Goal: Task Accomplishment & Management: Manage account settings

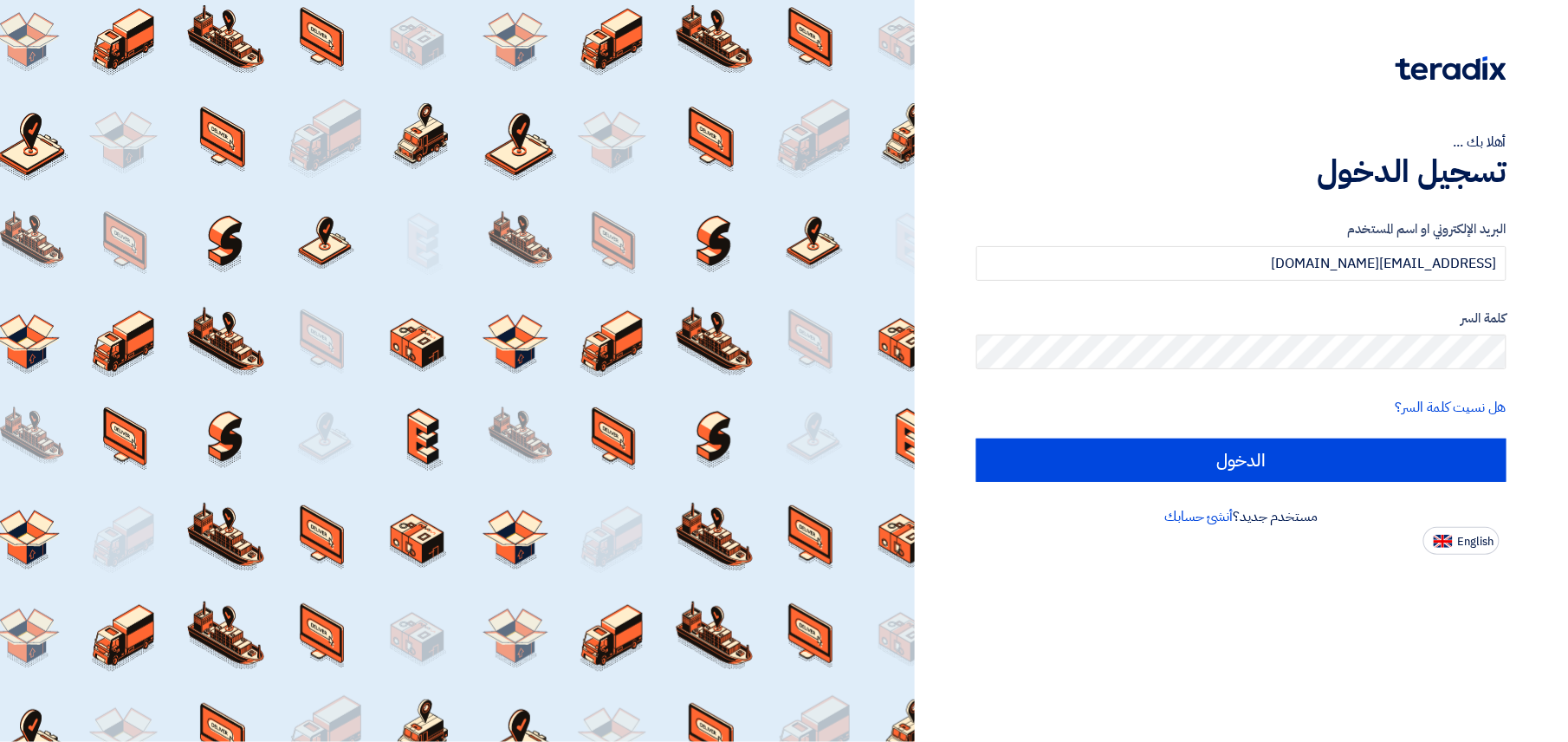
click at [1274, 456] on input "الدخول" at bounding box center [1241, 460] width 530 height 43
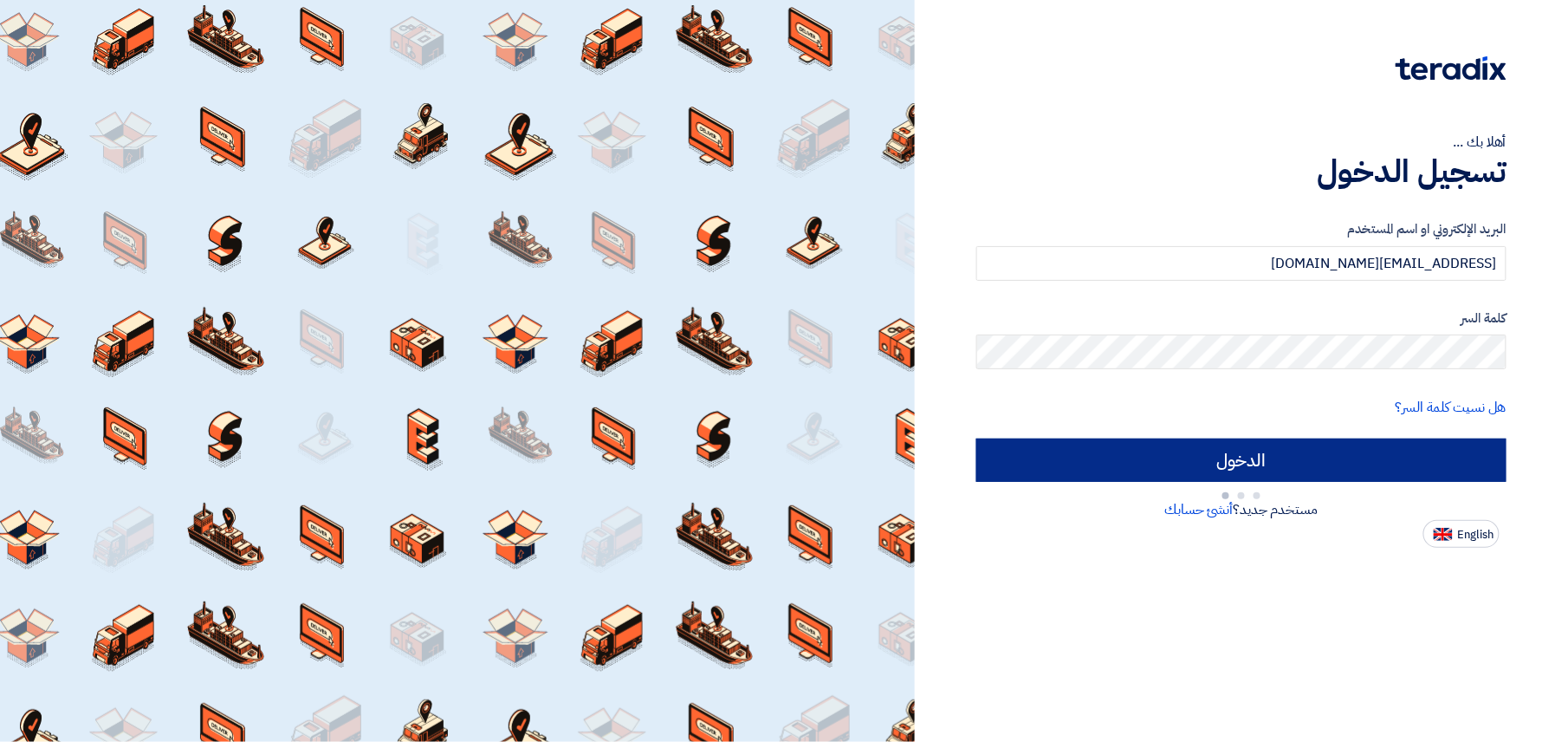
type input "Sign in"
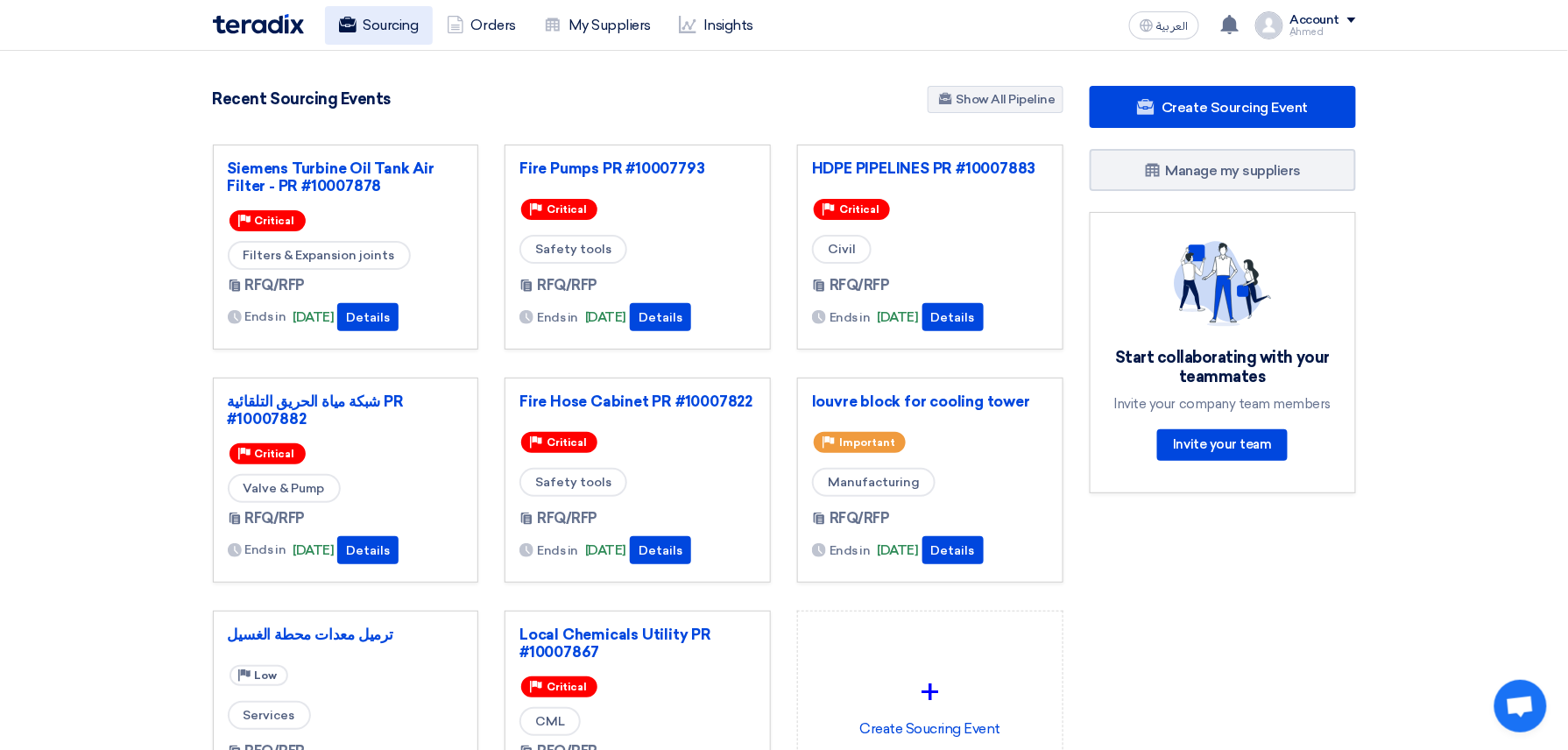
click at [406, 21] on link "Sourcing" at bounding box center [379, 25] width 108 height 39
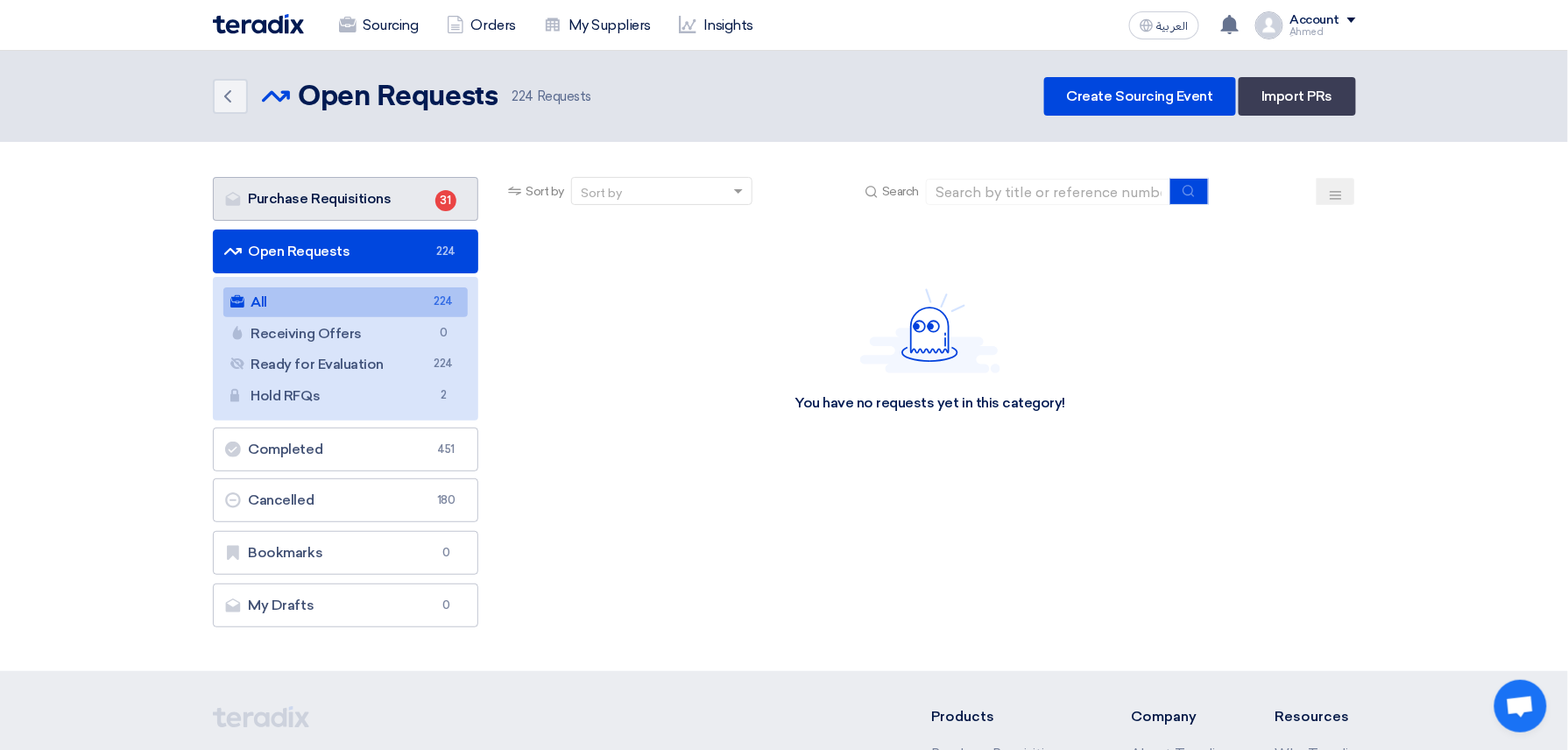
click at [338, 186] on link "Purchase Requisitions Purchase Requisitions 31" at bounding box center [346, 199] width 266 height 44
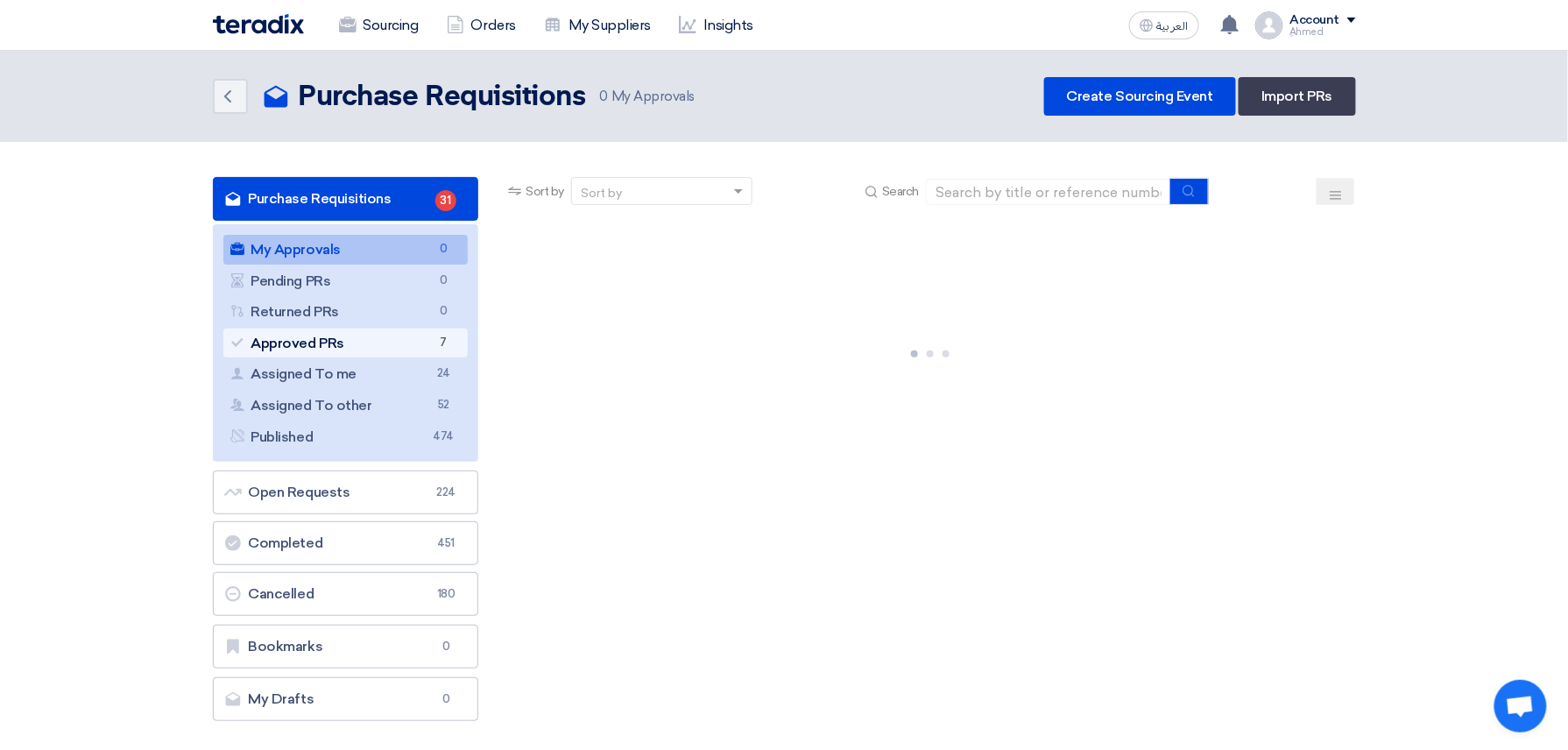
click at [383, 351] on link "Approved PRs Approved PRs 7" at bounding box center [346, 344] width 245 height 30
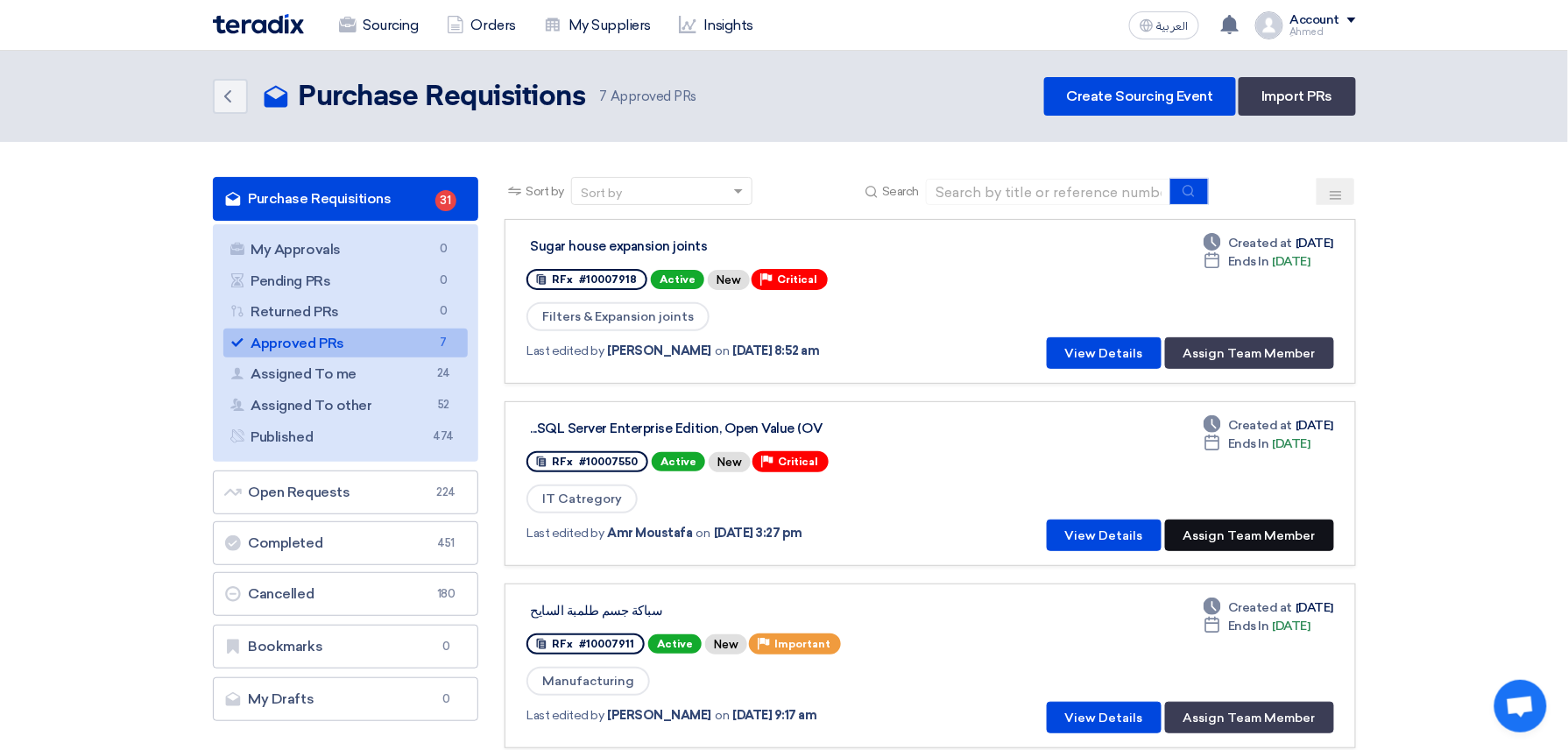
click at [1301, 534] on button "Assign Team Member" at bounding box center [1250, 535] width 169 height 32
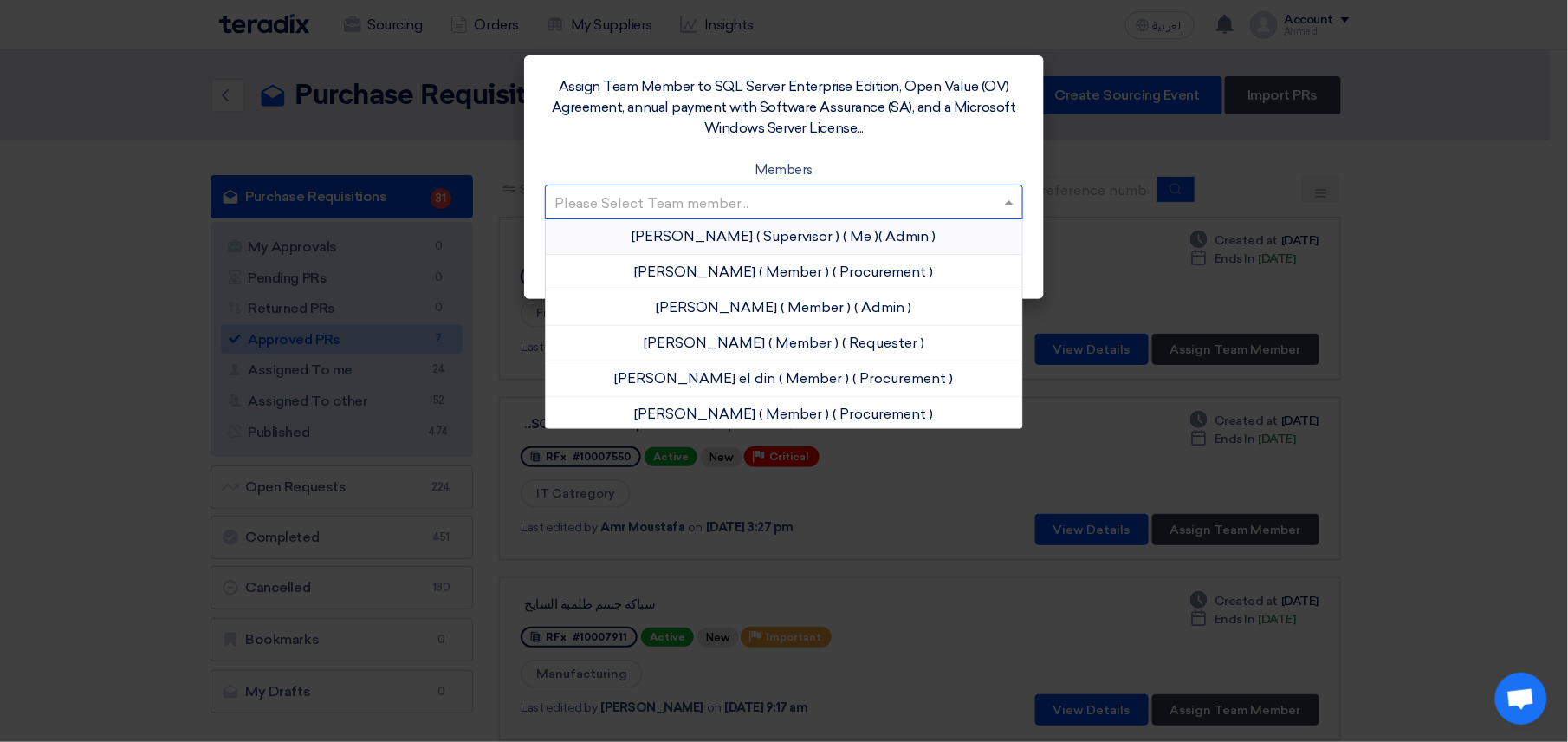
click at [638, 195] on input "text" at bounding box center [775, 203] width 441 height 29
click at [707, 270] on span "[PERSON_NAME]" at bounding box center [695, 271] width 121 height 17
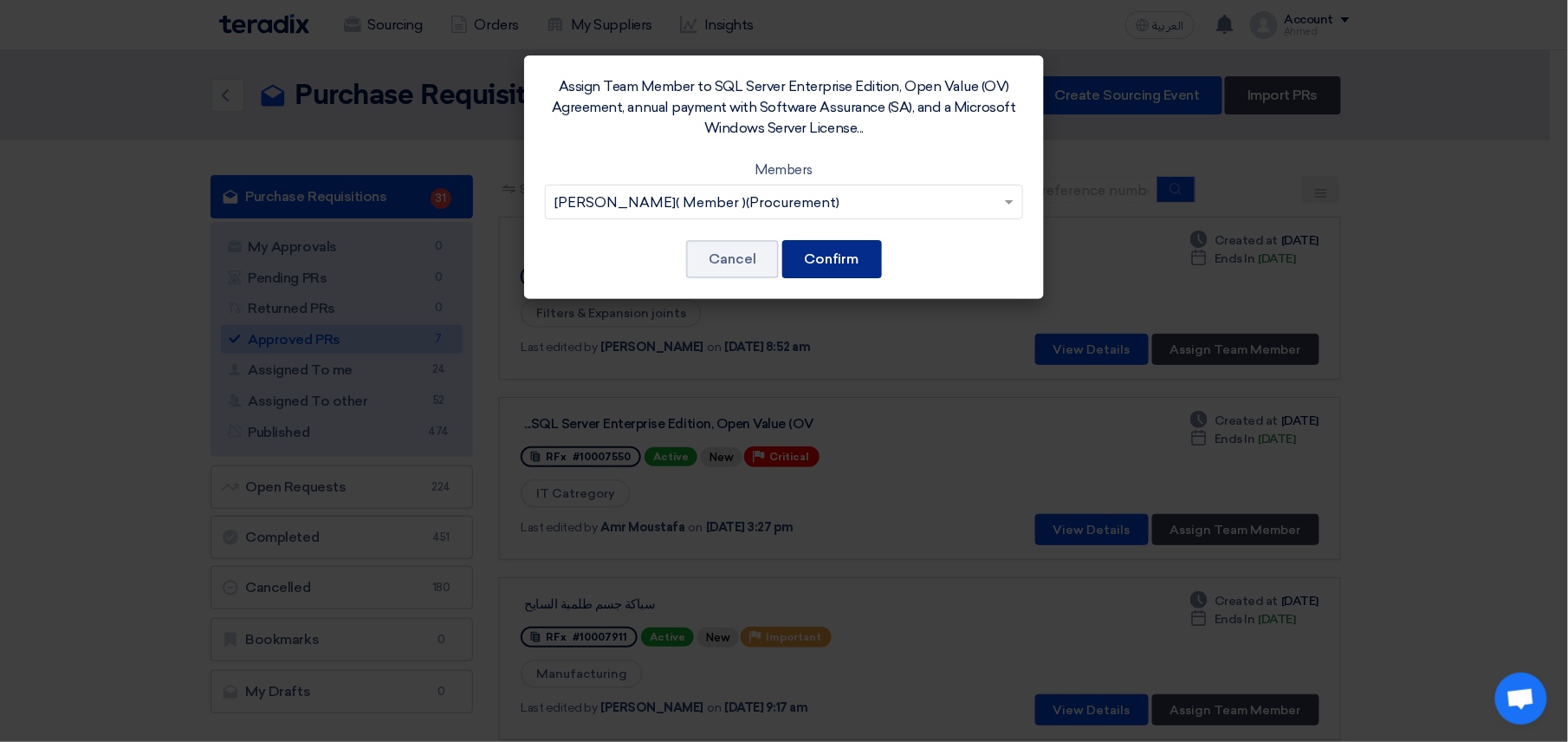
click at [858, 256] on button "Confirm" at bounding box center [831, 259] width 99 height 38
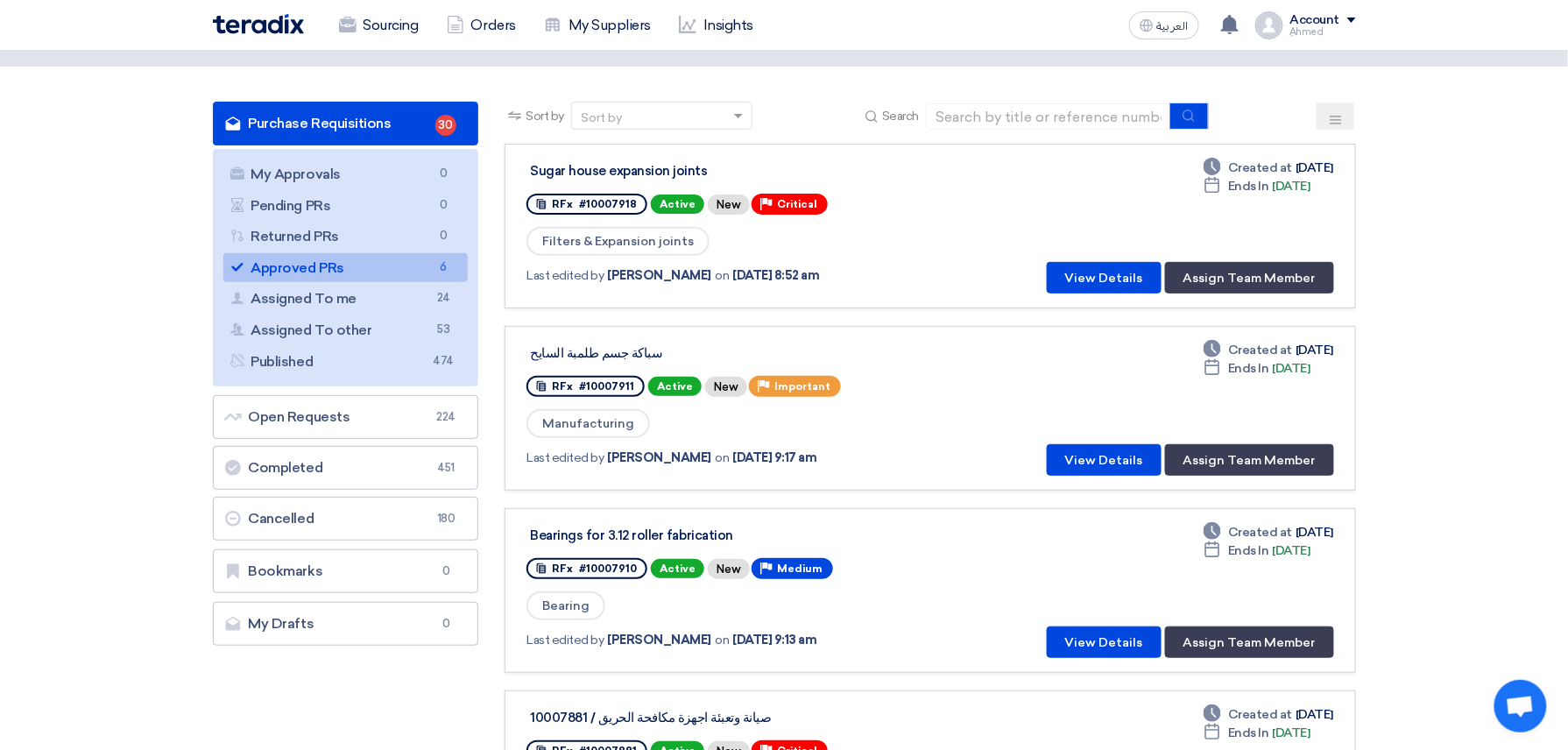
scroll to position [233, 0]
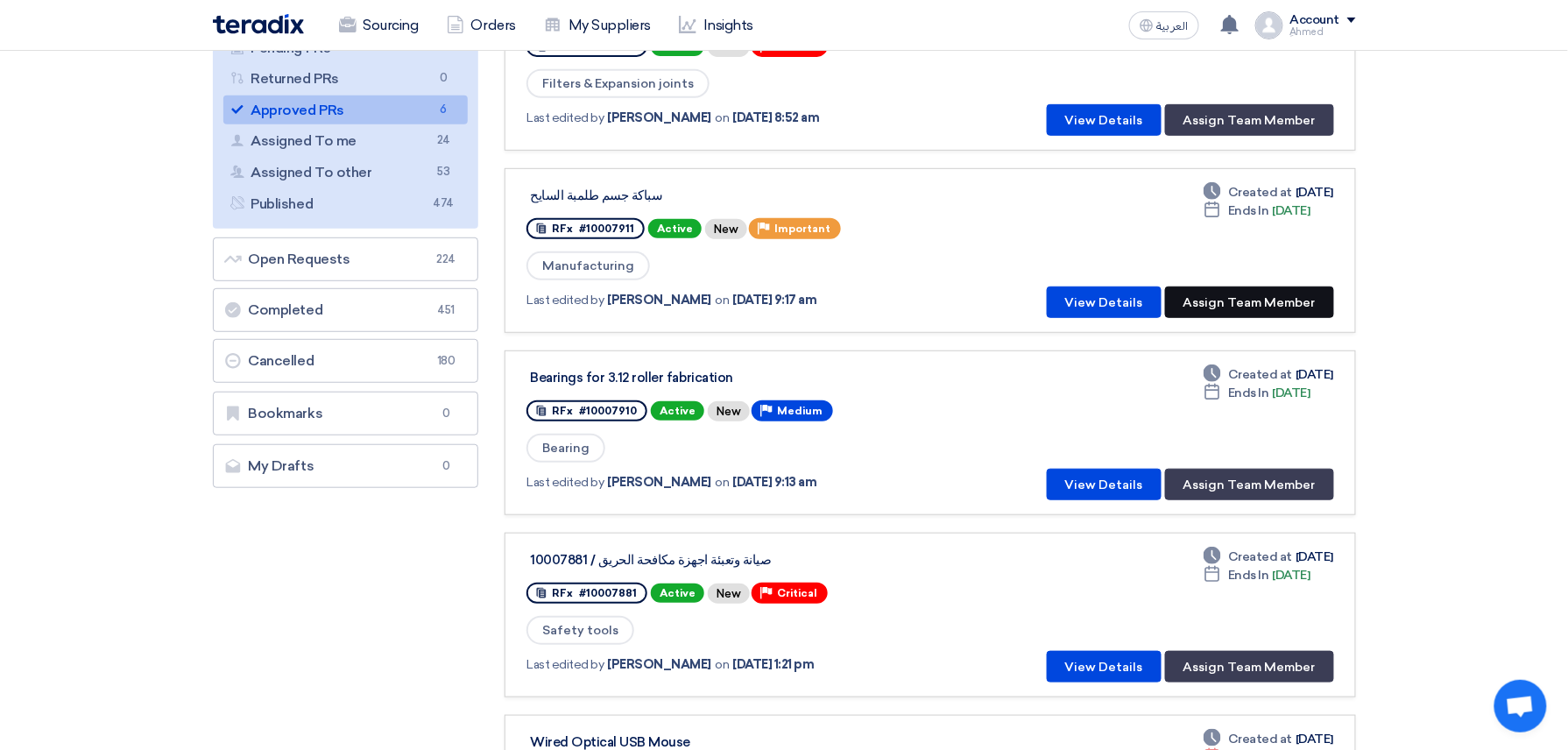
click at [1270, 293] on button "Assign Team Member" at bounding box center [1250, 303] width 169 height 32
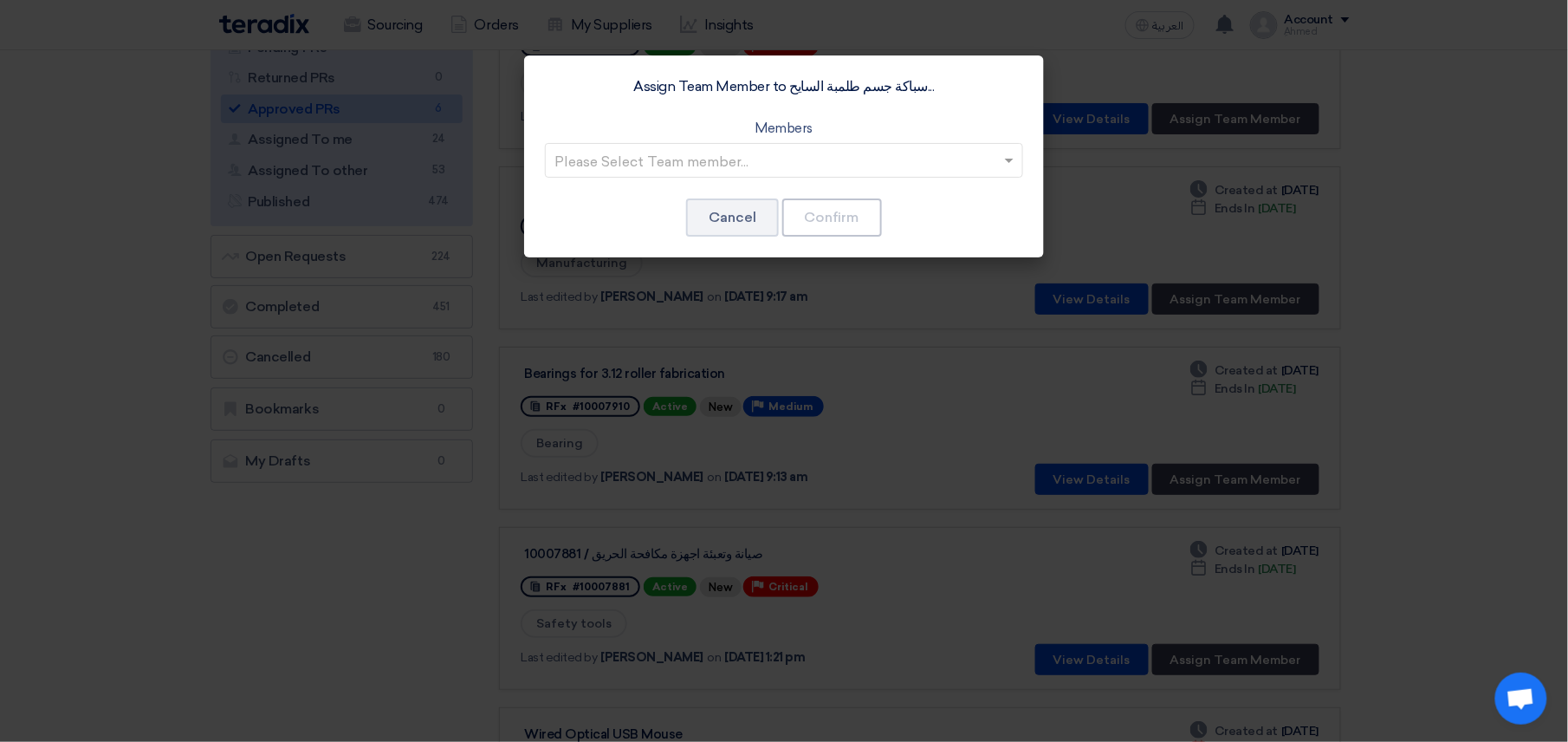
click at [773, 169] on input "text" at bounding box center [775, 161] width 441 height 29
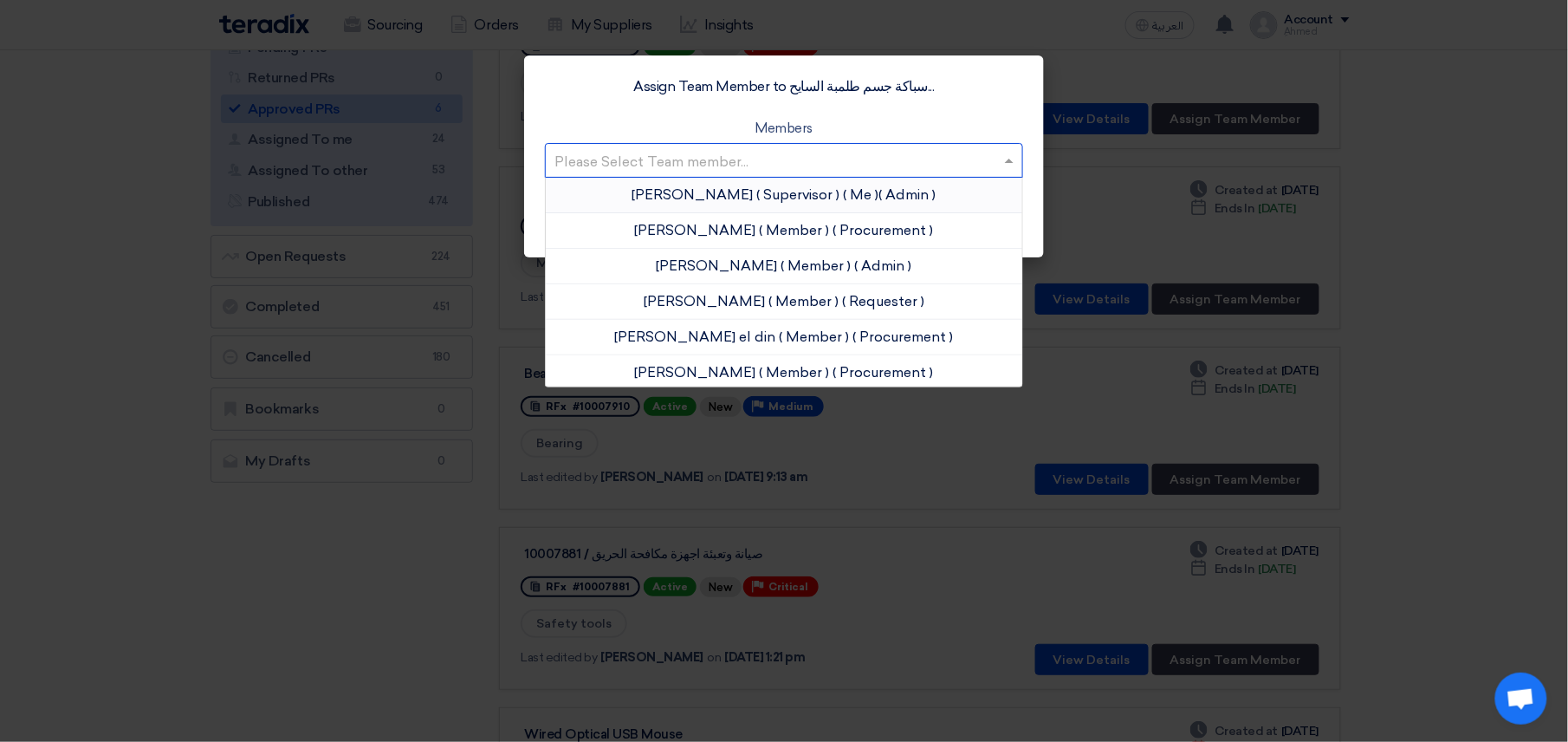
click at [786, 182] on div "[PERSON_NAME] ( Supervisor ) ( Me ) ( Admin )" at bounding box center [784, 195] width 477 height 35
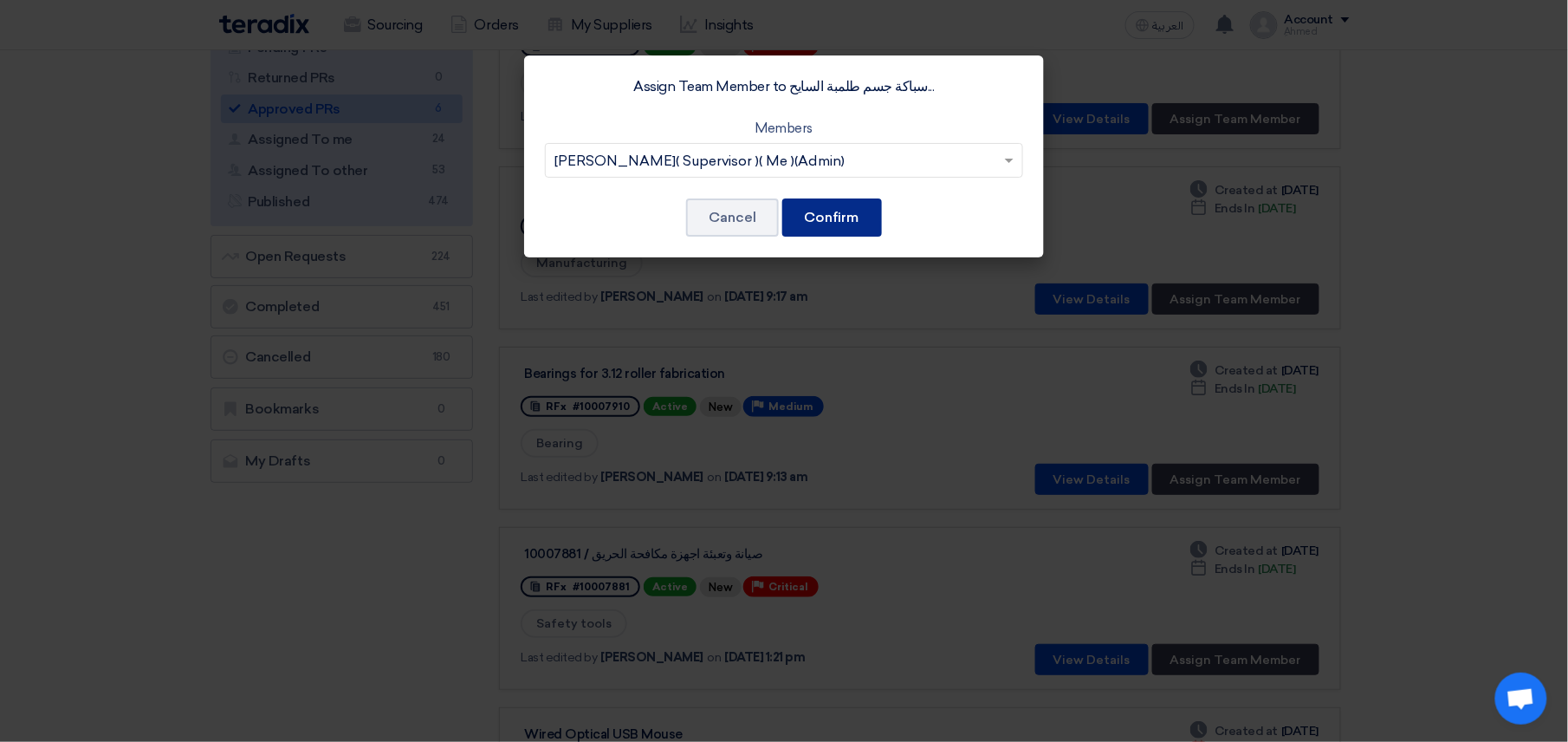
click at [852, 222] on button "Confirm" at bounding box center [831, 217] width 99 height 38
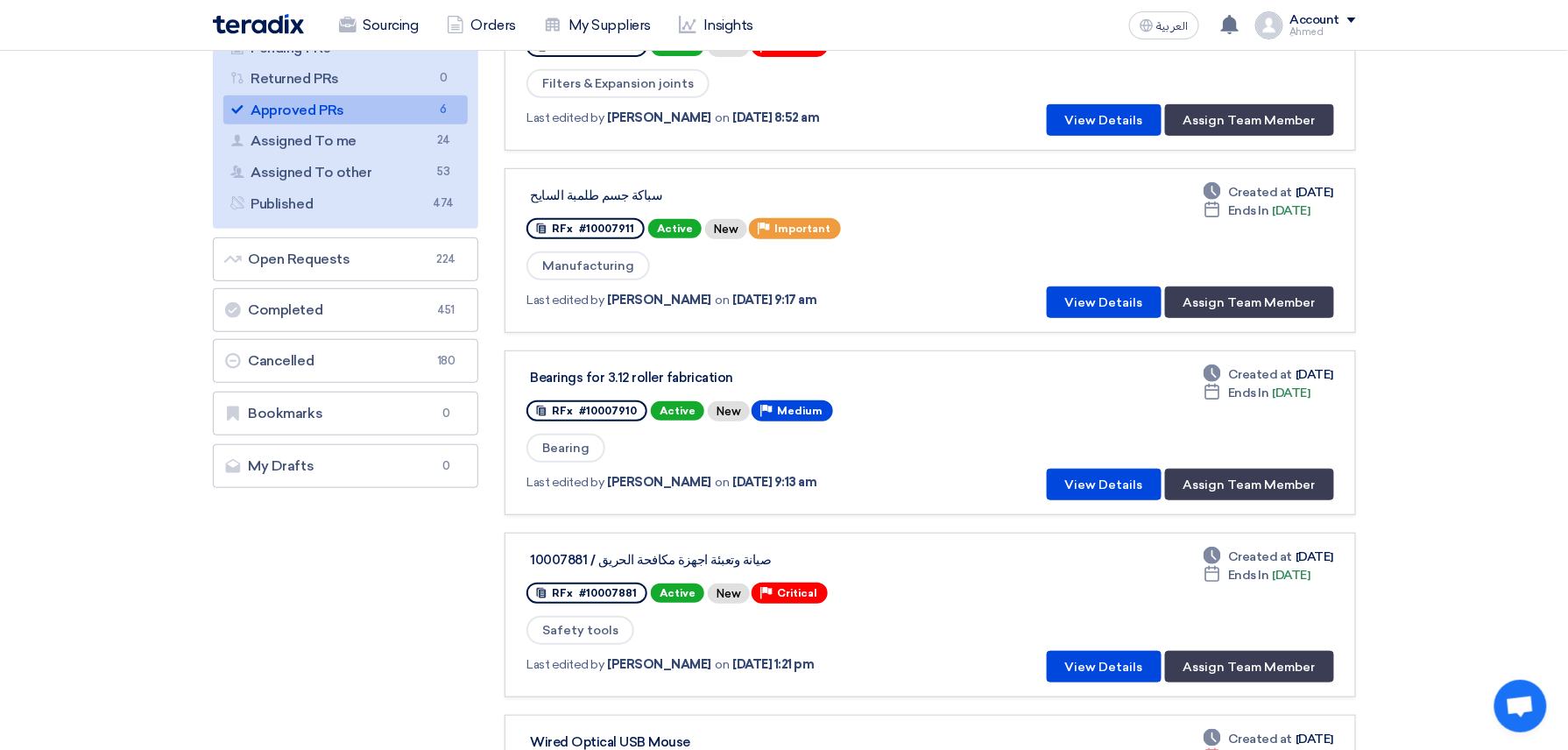
scroll to position [0, 0]
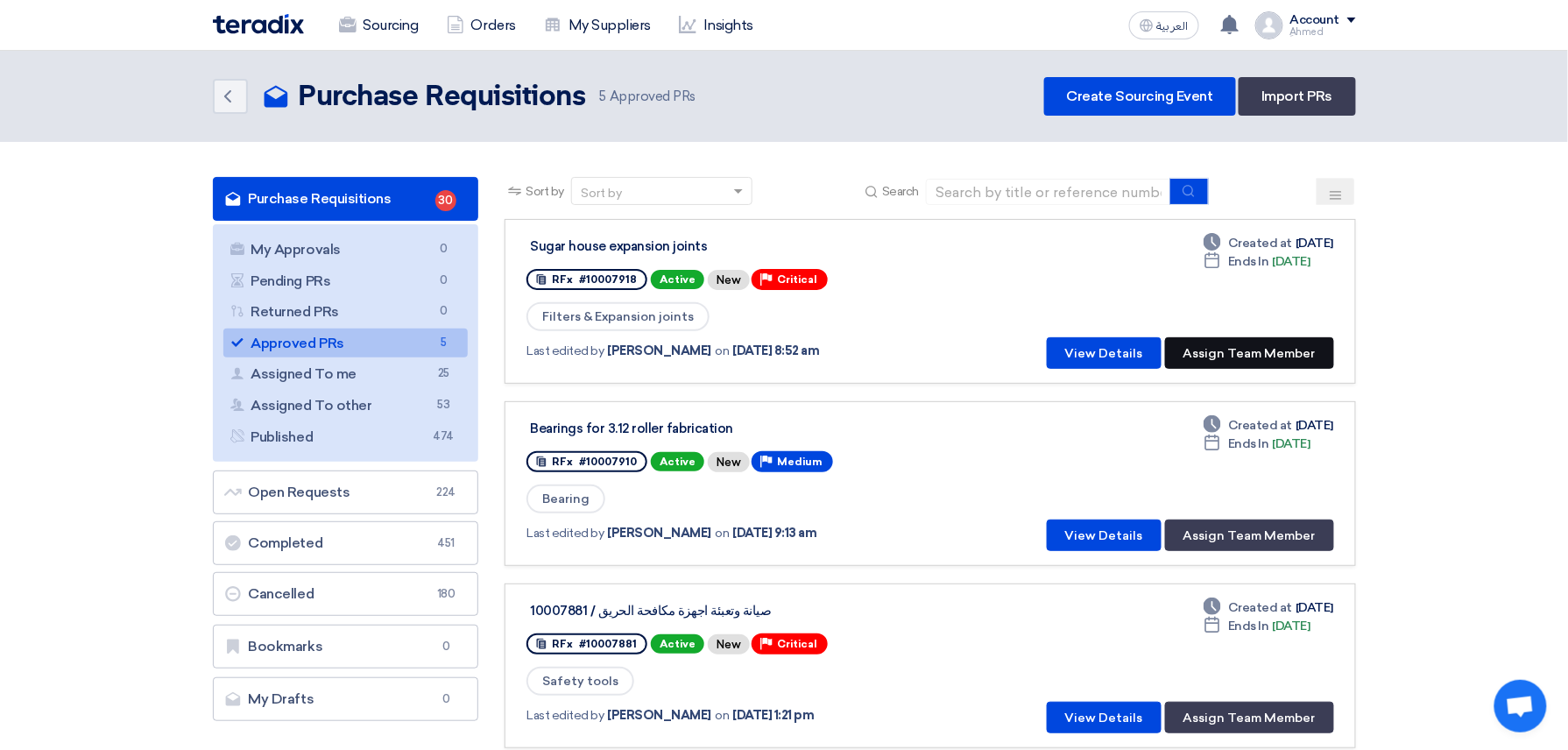
click at [1234, 348] on button "Assign Team Member" at bounding box center [1250, 354] width 169 height 32
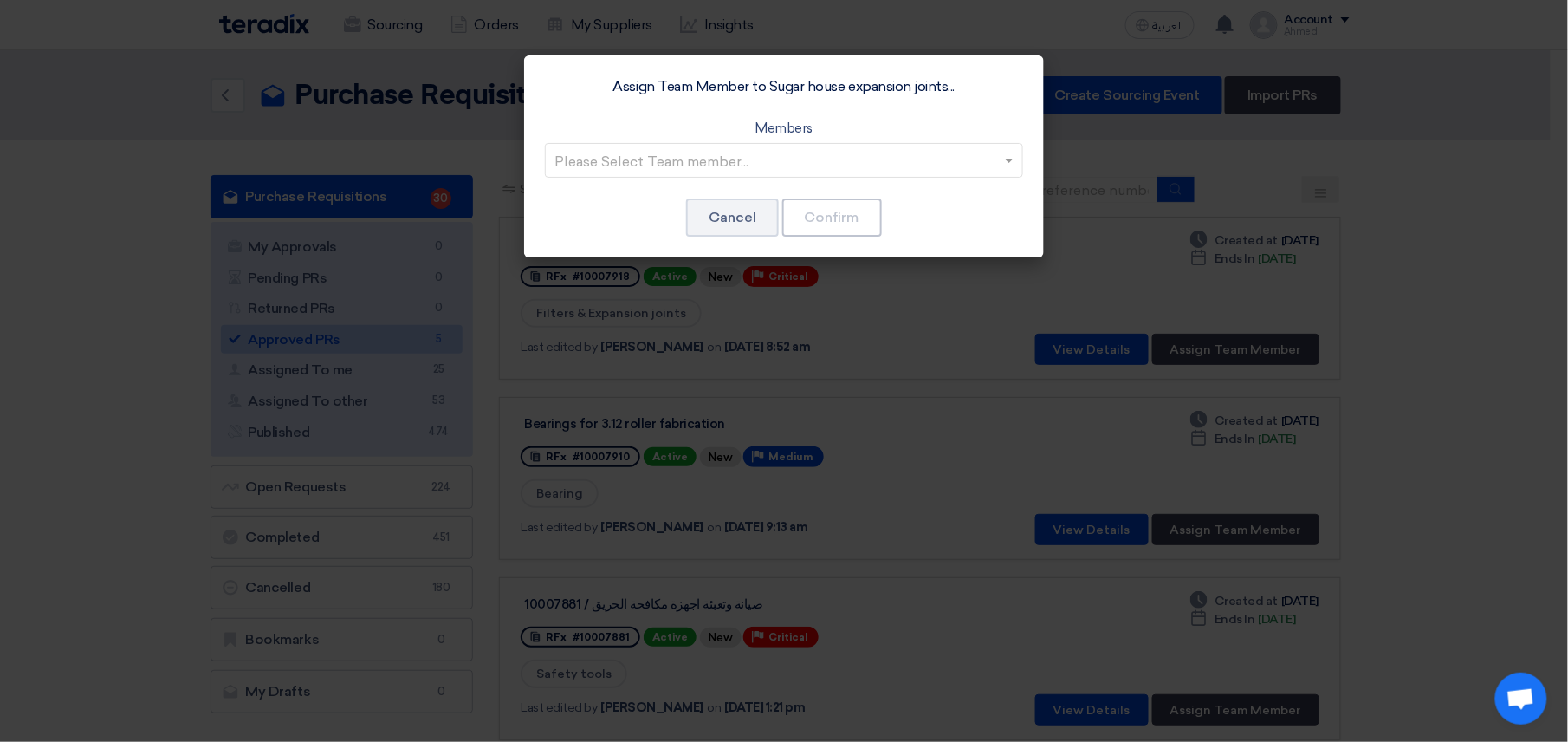
click at [773, 182] on div "Assign Team Member to Sugar house expansion joints... Members Please Select Tea…" at bounding box center [784, 156] width 520 height 202
click at [790, 161] on input "text" at bounding box center [775, 161] width 441 height 29
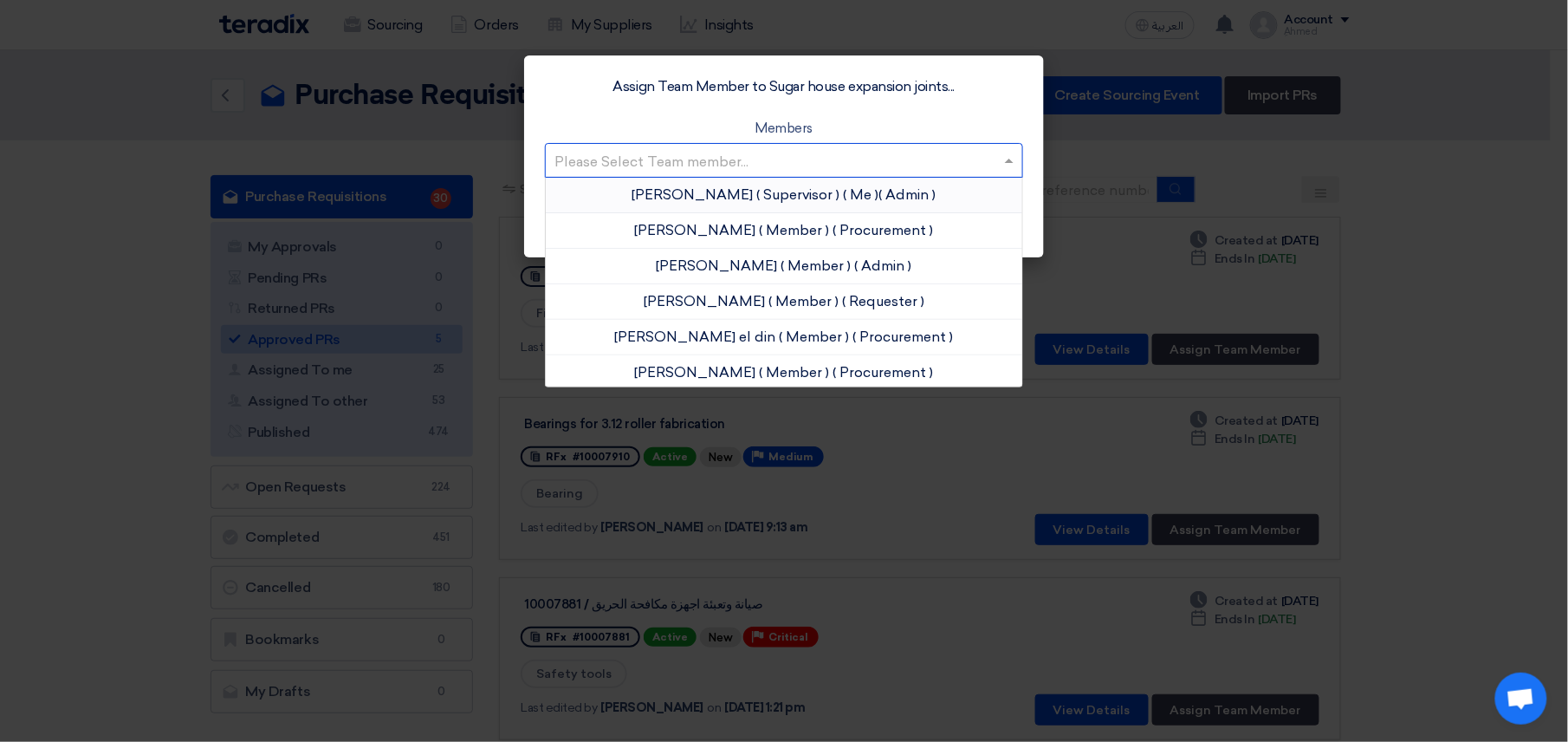
click at [769, 190] on span "( Supervisor )" at bounding box center [799, 194] width 83 height 17
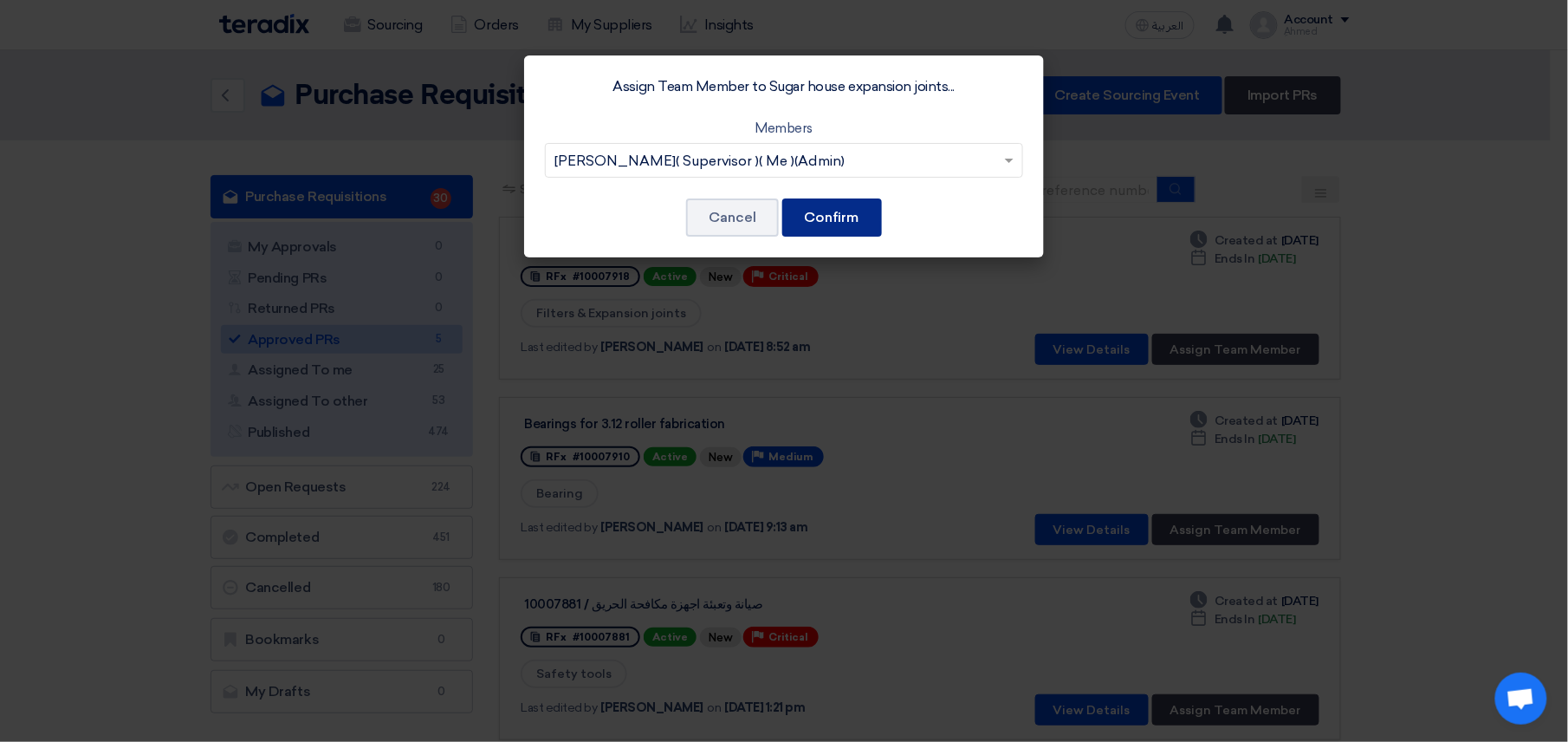
click at [851, 212] on button "Confirm" at bounding box center [831, 217] width 99 height 38
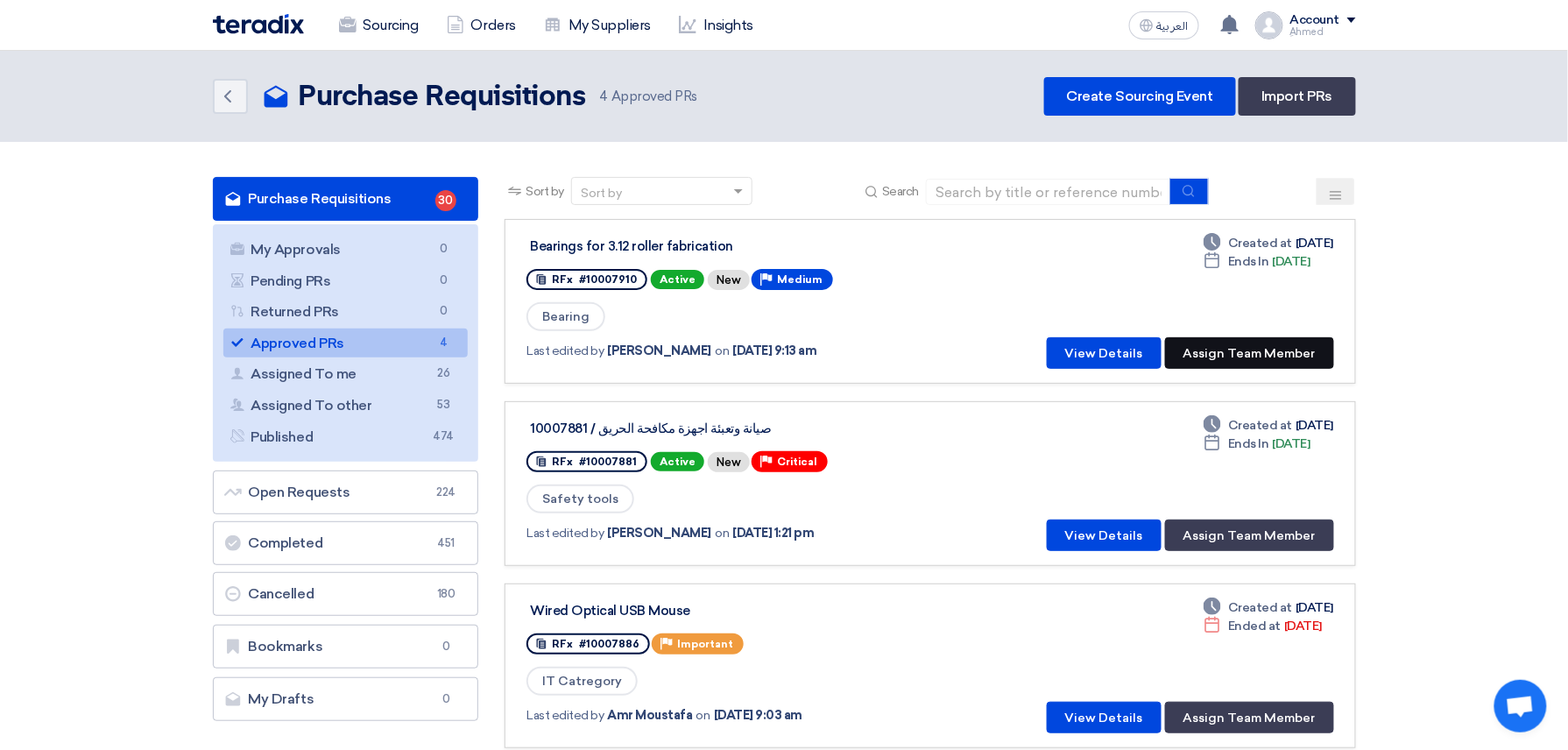
click at [1308, 348] on button "Assign Team Member" at bounding box center [1250, 354] width 169 height 32
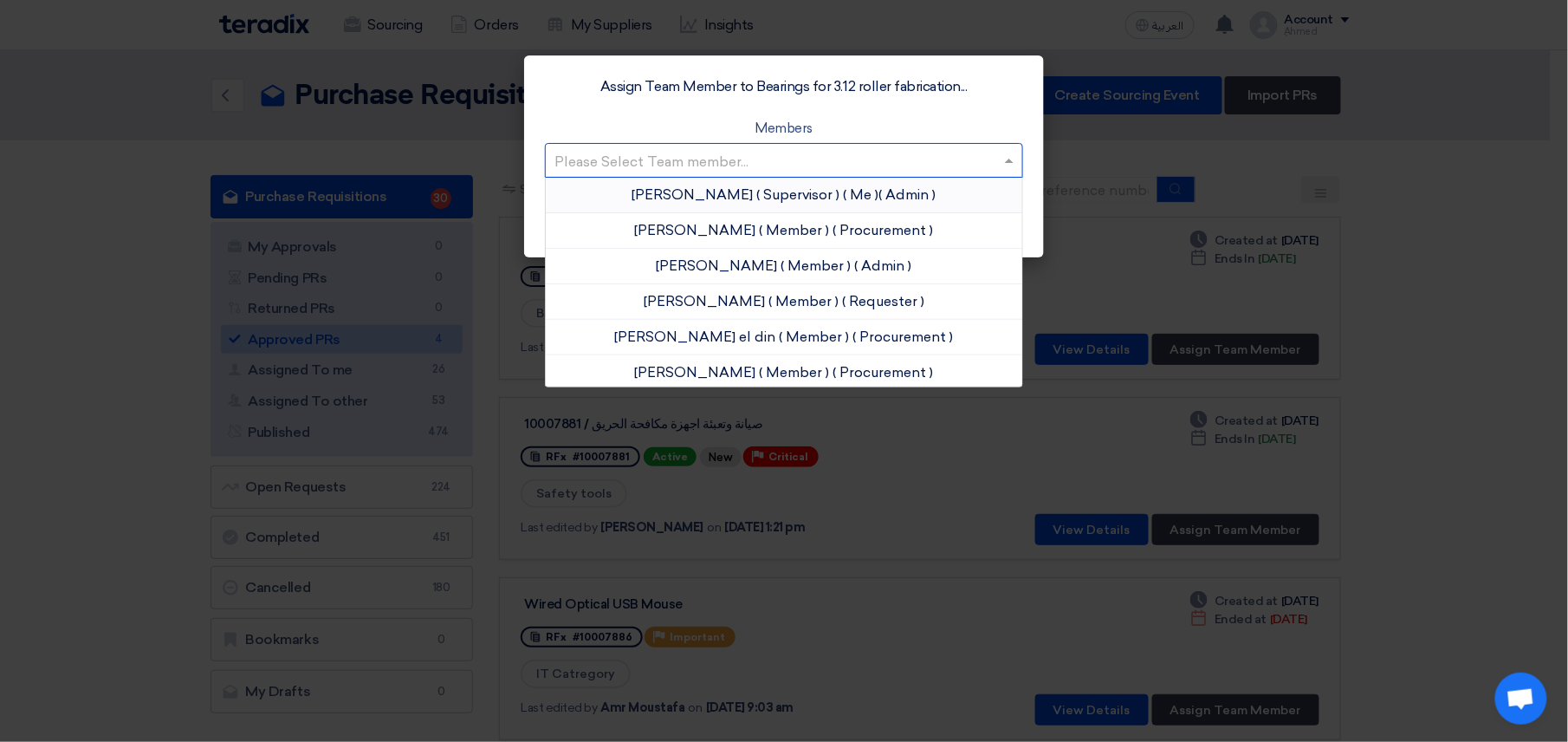
click at [777, 168] on input "text" at bounding box center [775, 161] width 441 height 29
click at [725, 233] on span "[PERSON_NAME]" at bounding box center [695, 230] width 121 height 17
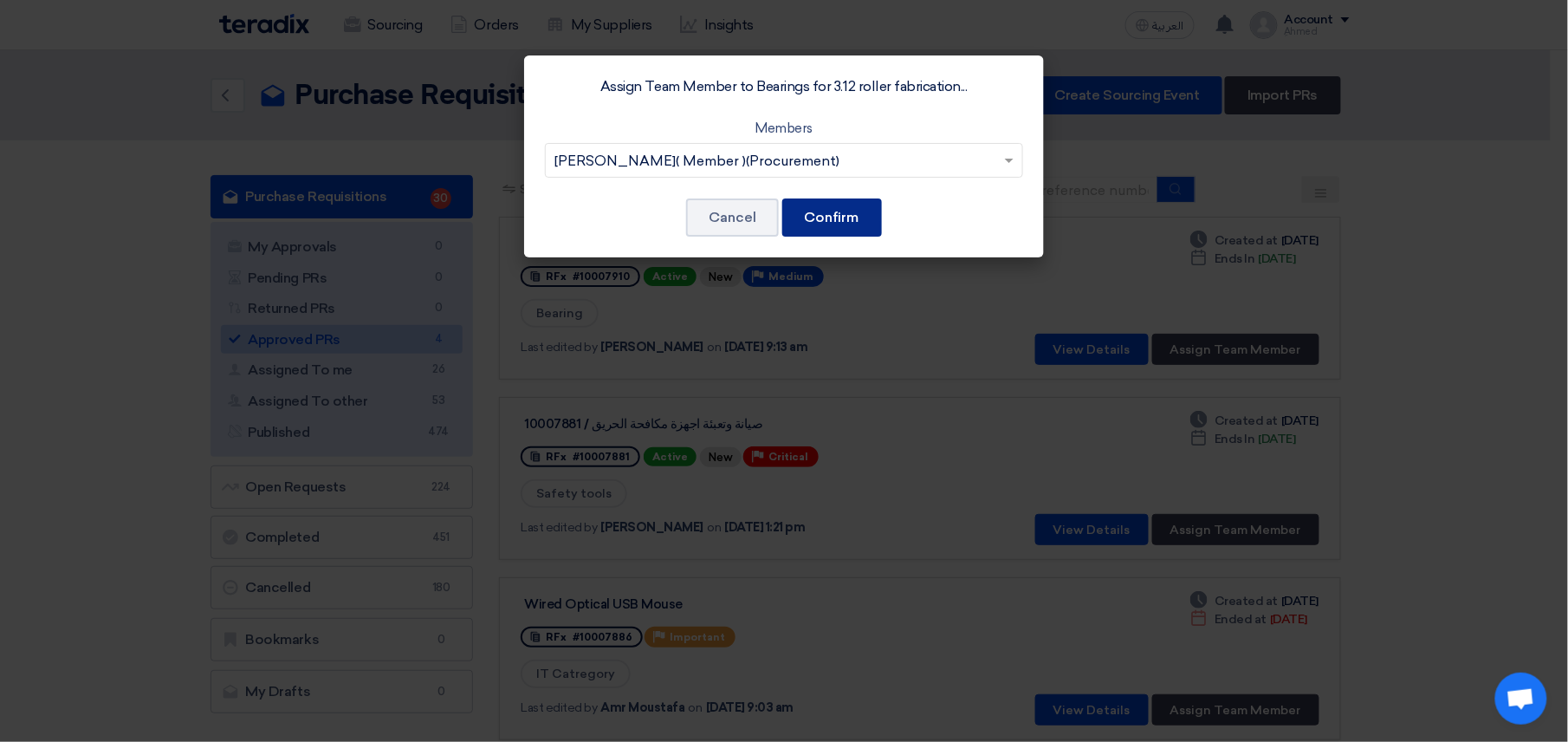
click at [850, 229] on button "Confirm" at bounding box center [831, 217] width 99 height 38
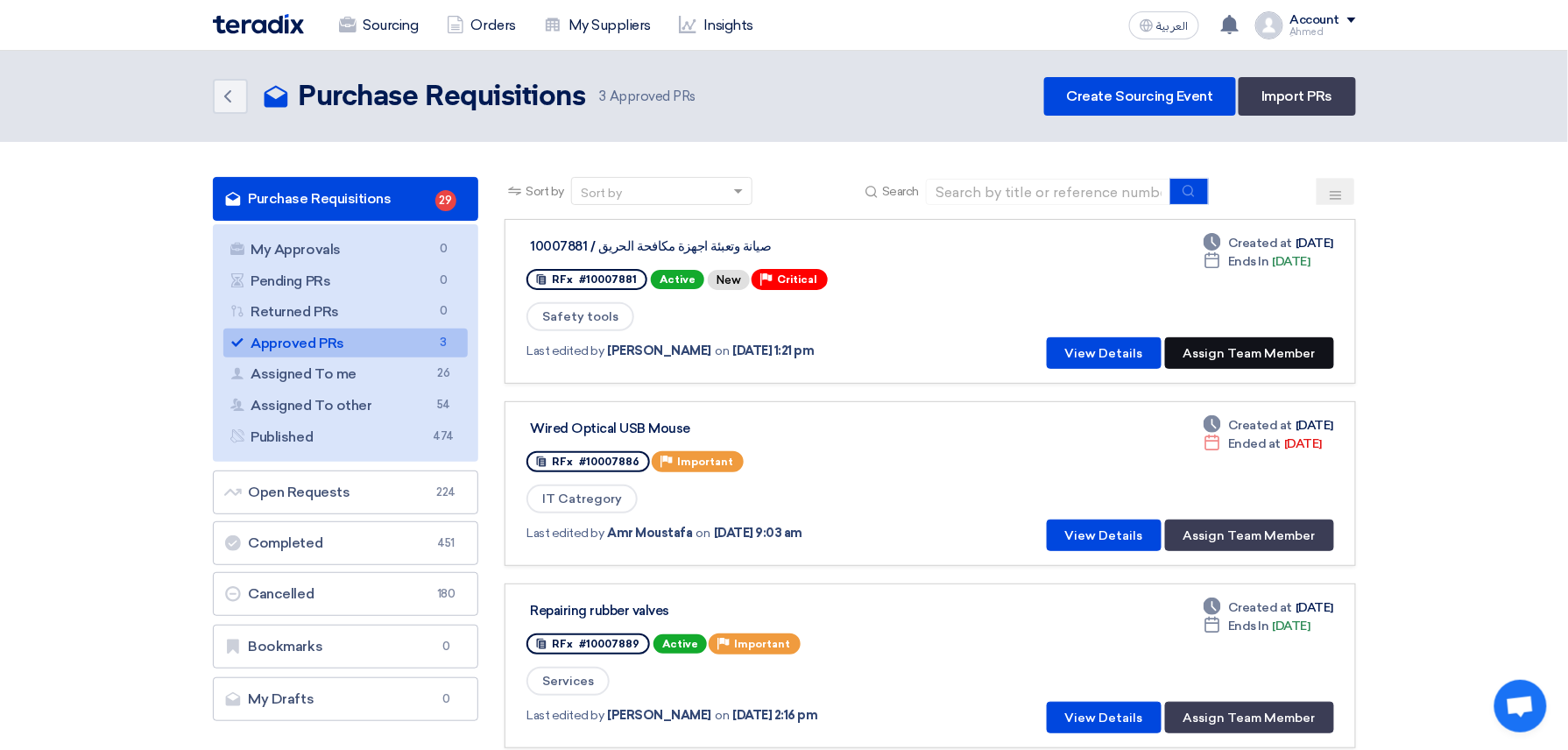
click at [1269, 344] on button "Assign Team Member" at bounding box center [1250, 354] width 169 height 32
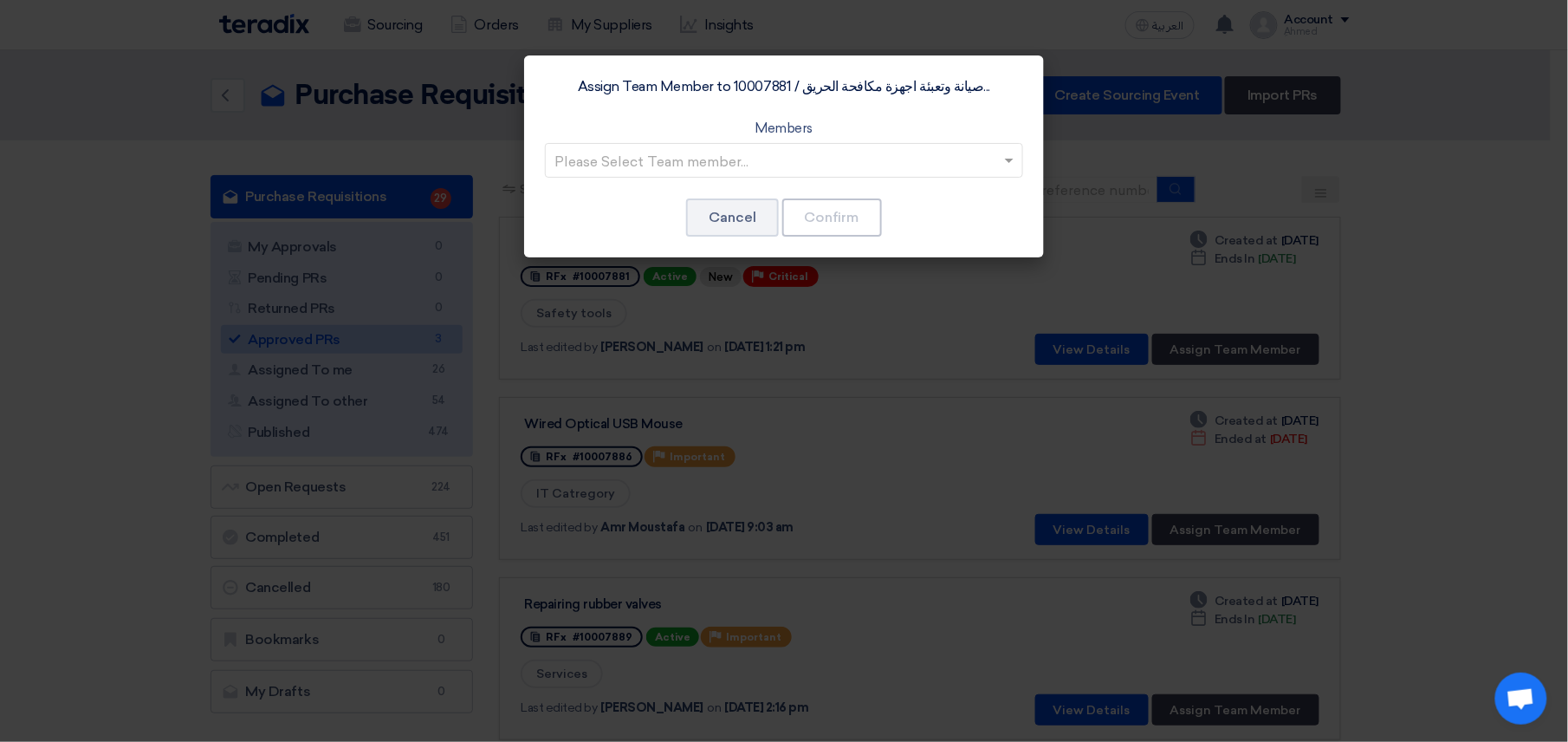
click at [729, 160] on input "text" at bounding box center [775, 161] width 441 height 29
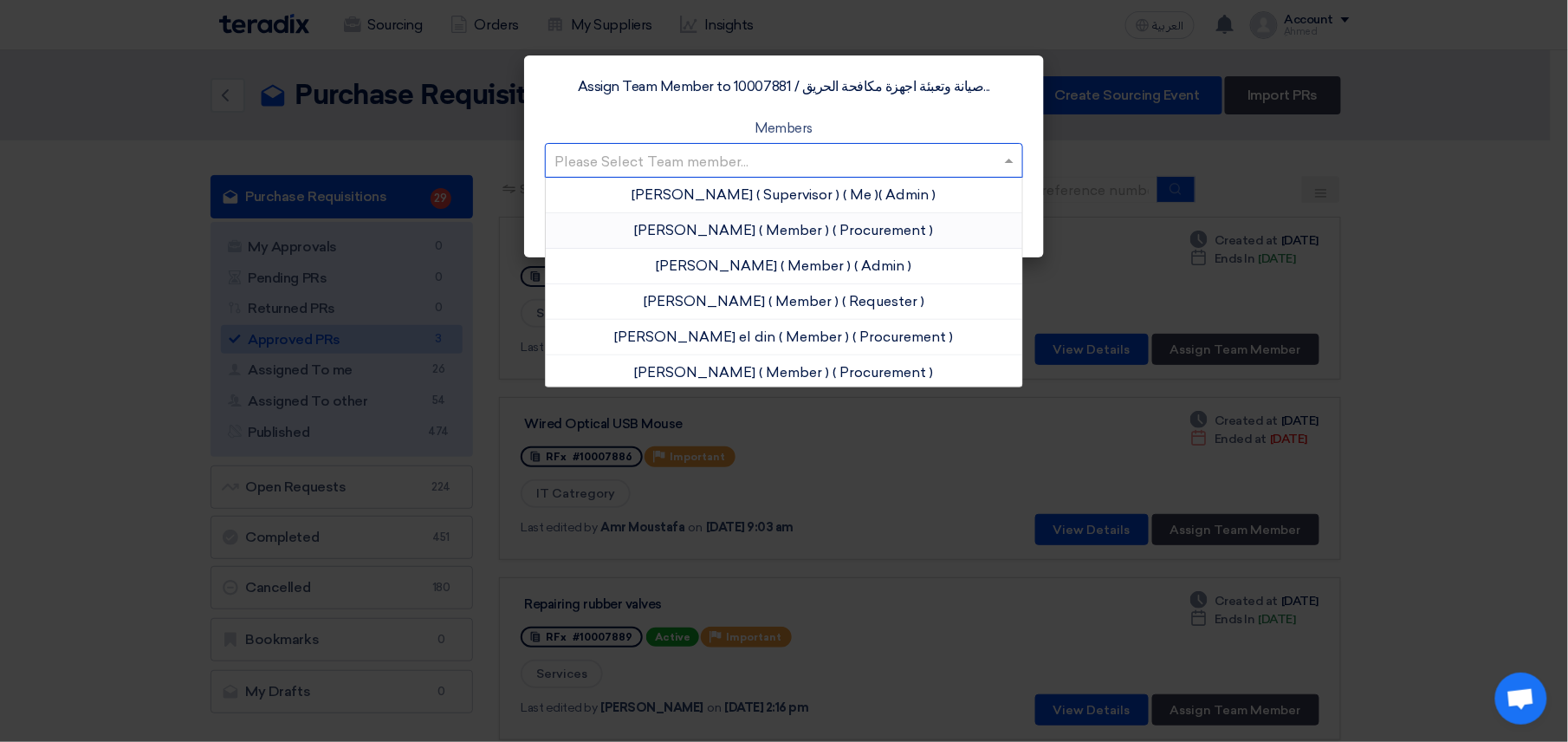
click at [703, 227] on span "[PERSON_NAME]" at bounding box center [695, 230] width 121 height 17
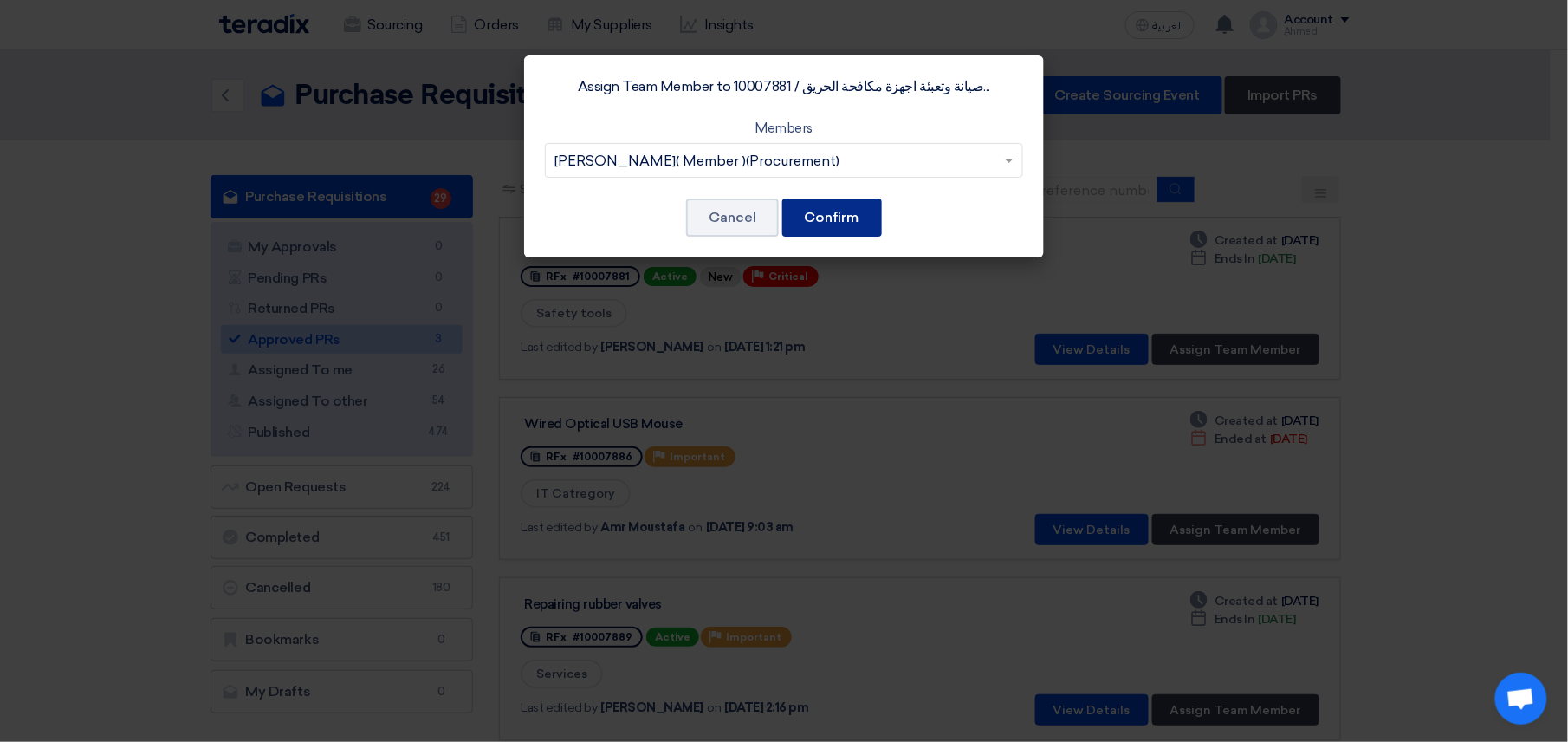
click at [849, 209] on button "Confirm" at bounding box center [831, 217] width 99 height 38
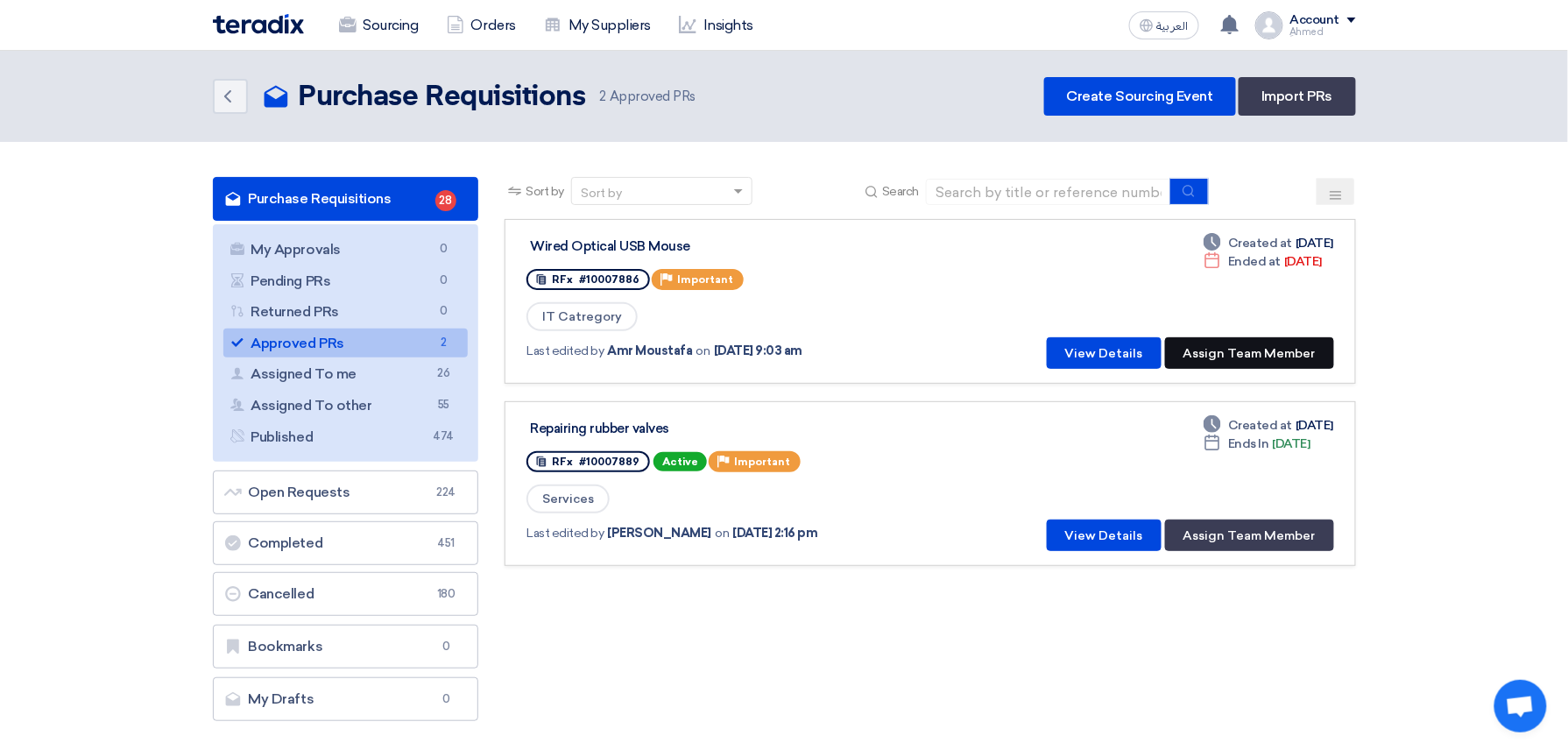
click at [1284, 347] on button "Assign Team Member" at bounding box center [1250, 354] width 169 height 32
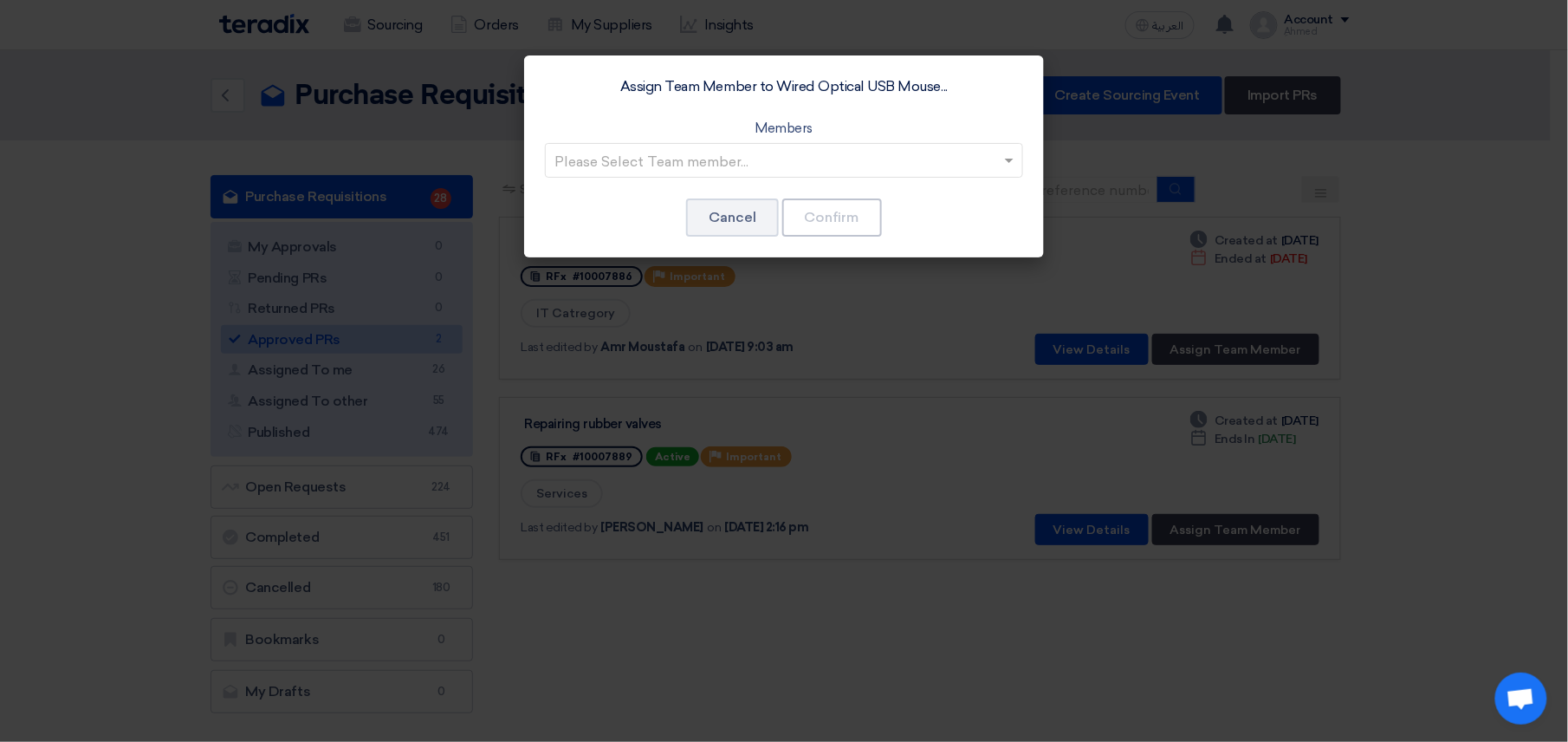
click at [726, 156] on input "text" at bounding box center [775, 161] width 441 height 29
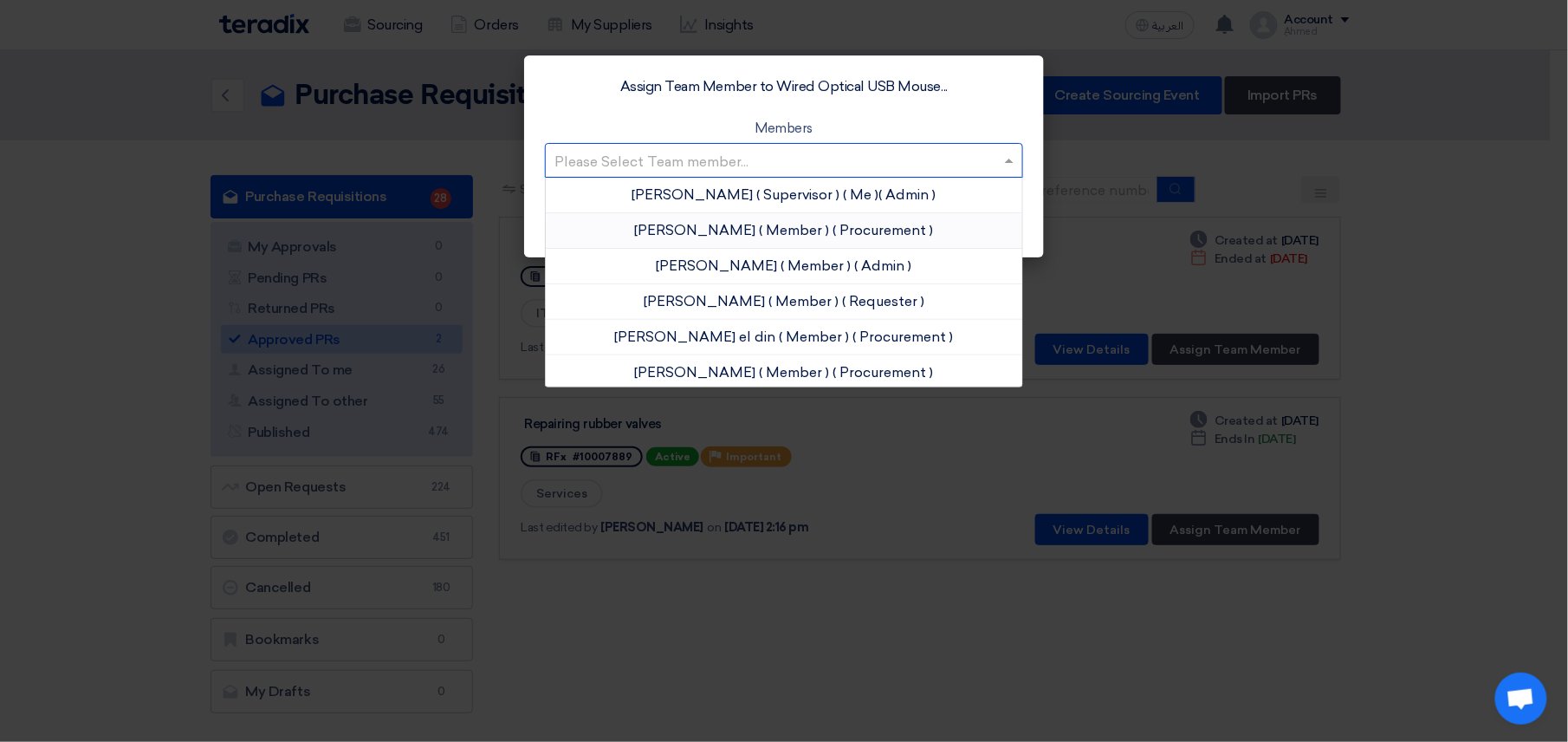
click at [711, 224] on span "[PERSON_NAME]" at bounding box center [695, 230] width 121 height 17
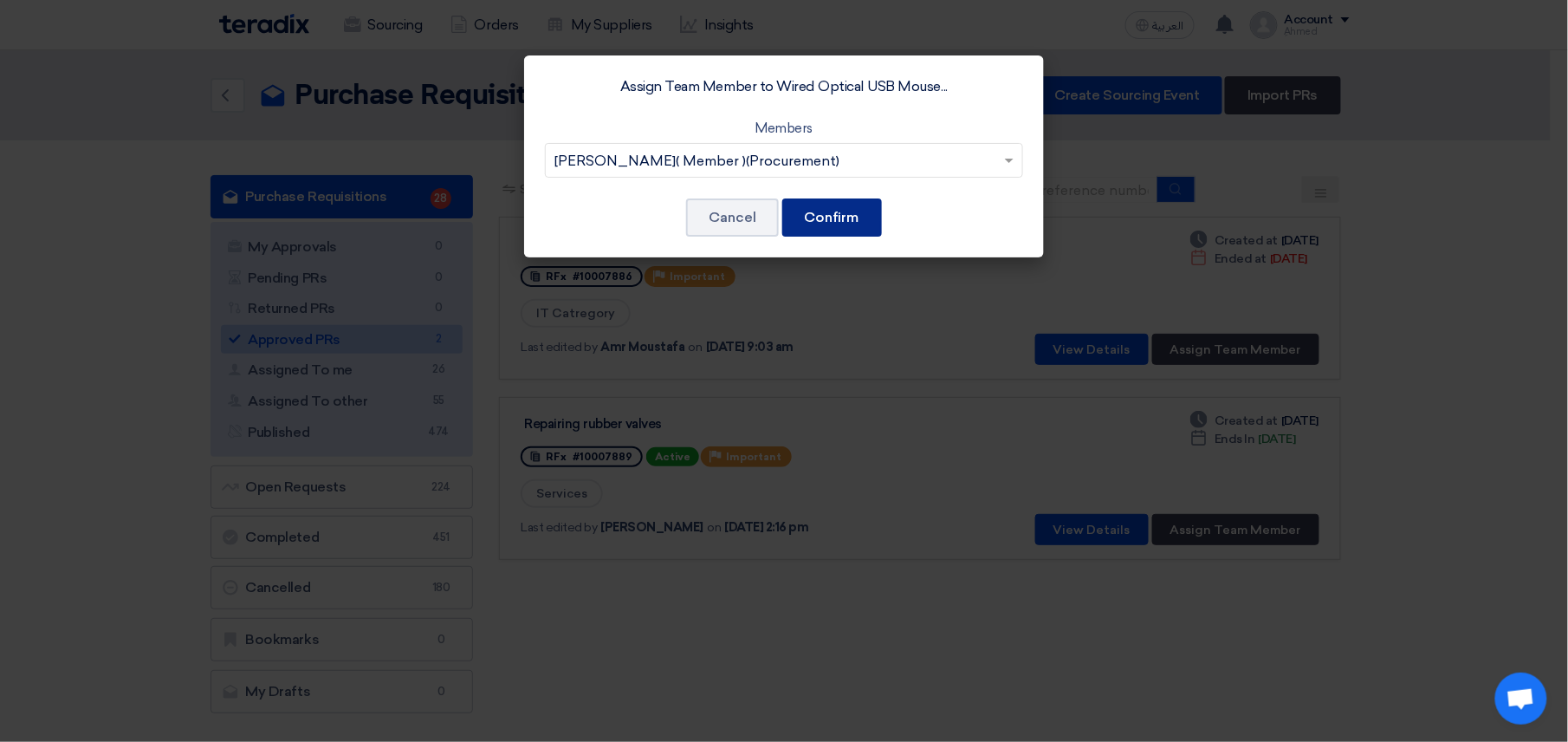
drag, startPoint x: 886, startPoint y: 216, endPoint x: 868, endPoint y: 210, distance: 19.0
click at [883, 213] on div "Assign Team Member to Wired Optical USB Mouse... Members Please Select Team mem…" at bounding box center [784, 156] width 520 height 202
click at [866, 210] on button "Confirm" at bounding box center [831, 217] width 99 height 38
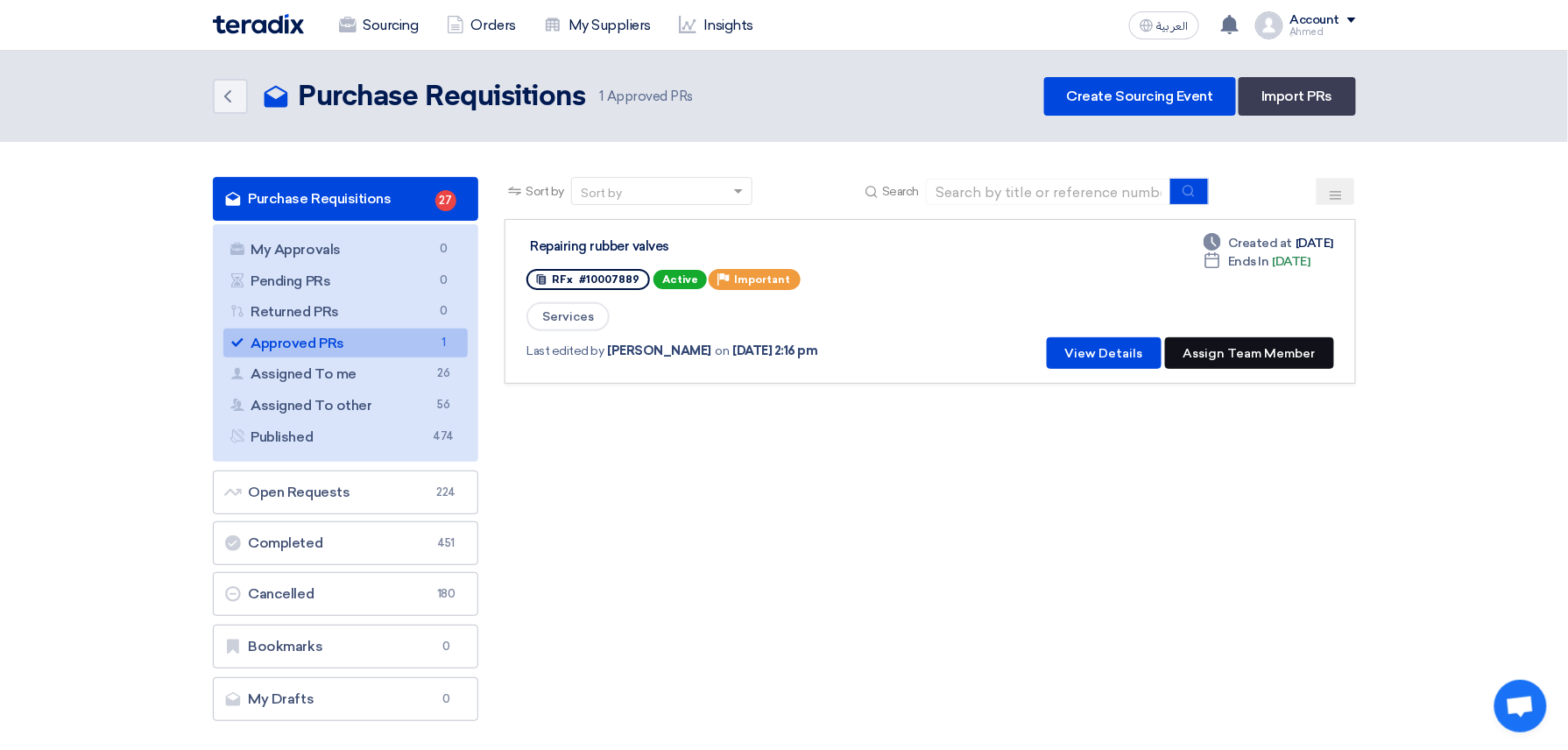
click at [1263, 348] on button "Assign Team Member" at bounding box center [1250, 354] width 169 height 32
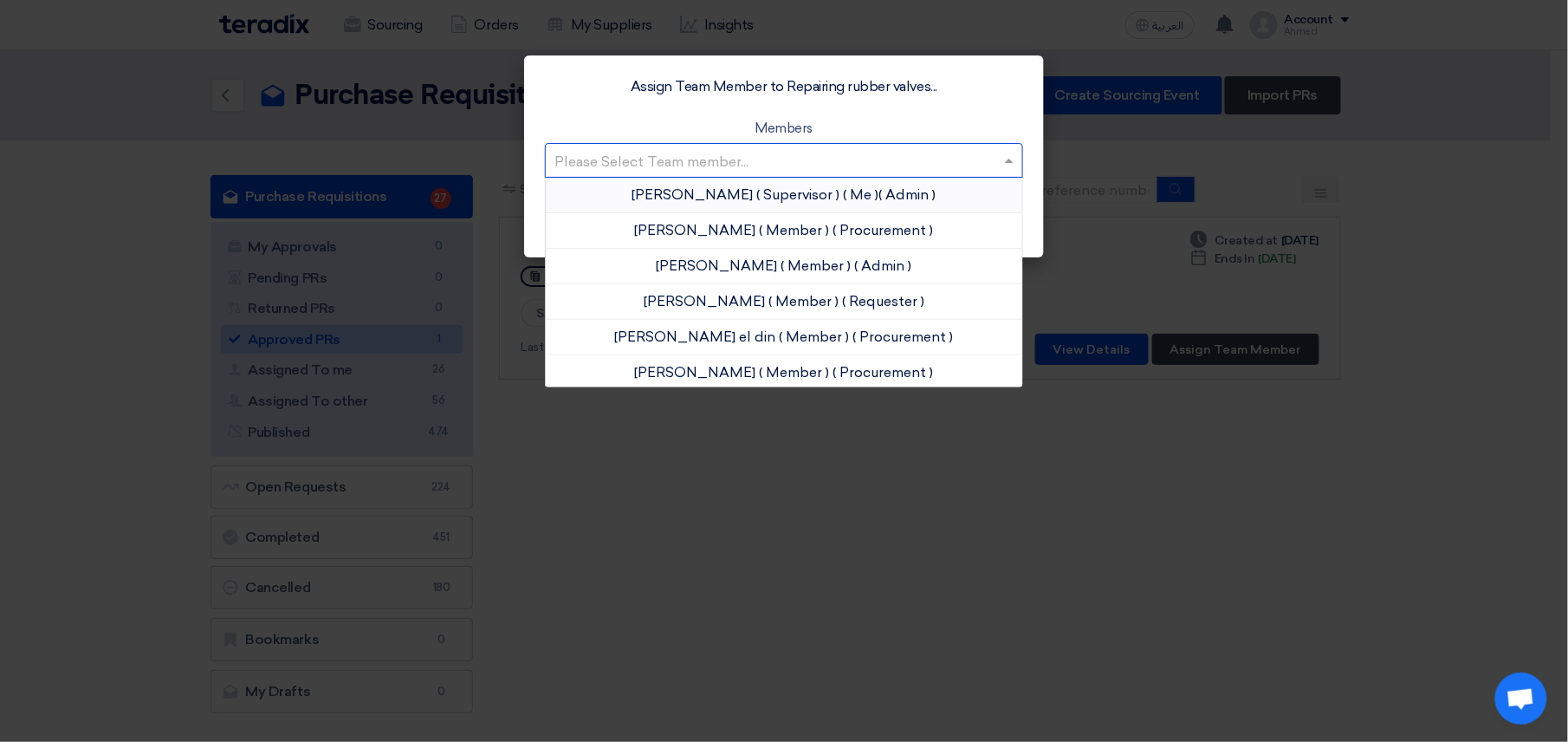
click at [745, 173] on input "text" at bounding box center [775, 161] width 441 height 29
click at [757, 192] on span "( Supervisor )" at bounding box center [799, 194] width 83 height 17
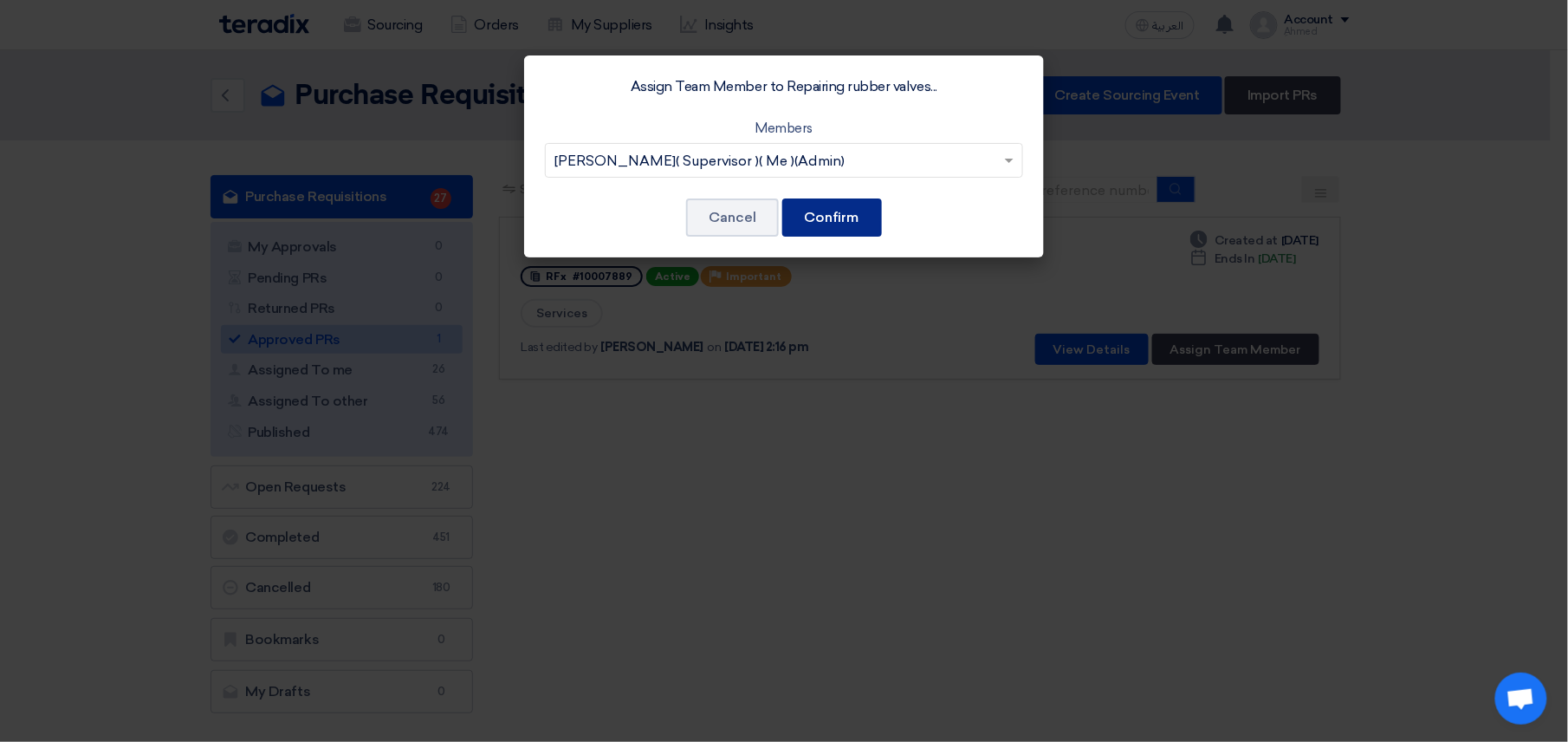
click at [842, 212] on button "Confirm" at bounding box center [831, 217] width 99 height 38
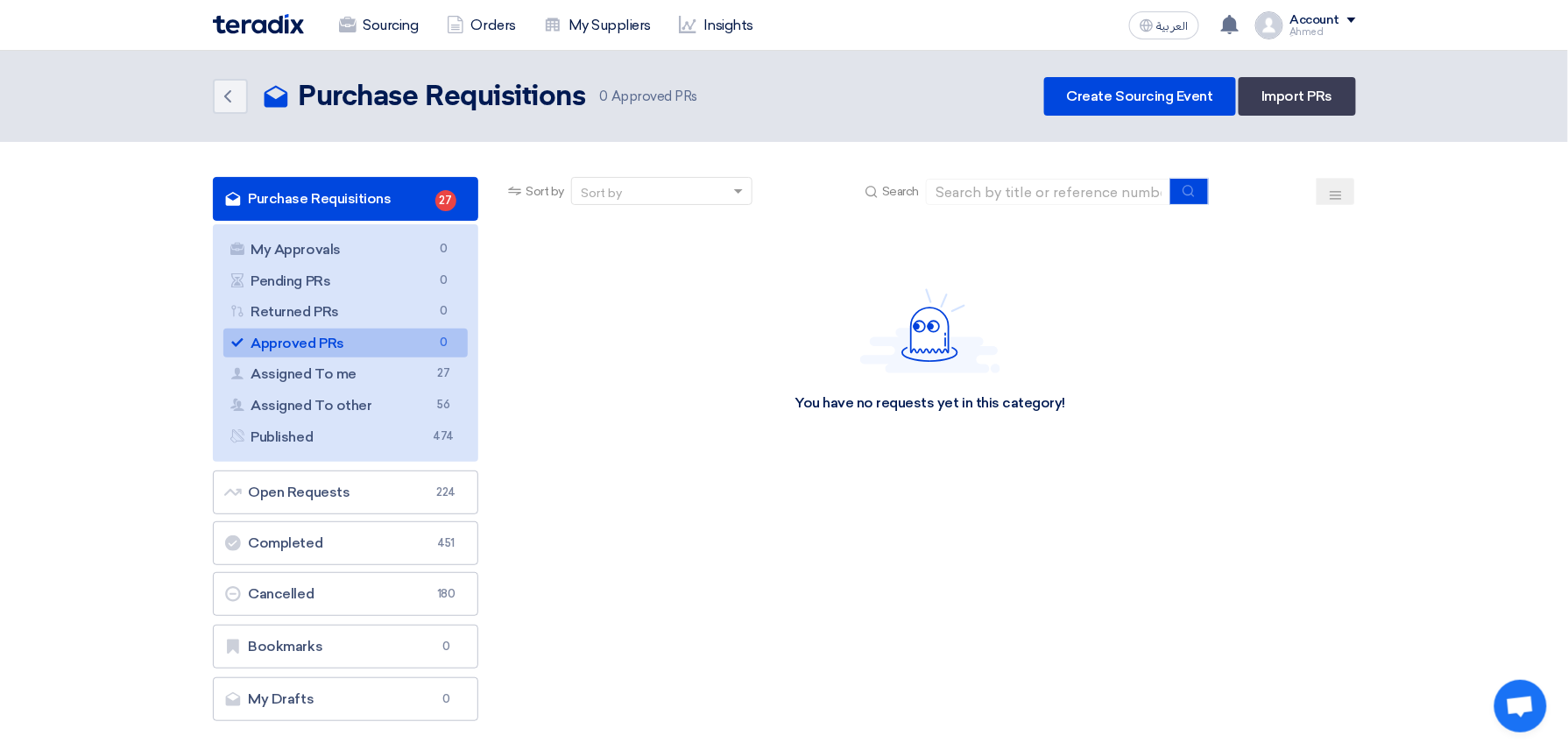
click at [356, 180] on link "Purchase Requisitions Purchase Requisitions 27" at bounding box center [346, 199] width 266 height 44
click at [338, 187] on link "Purchase Requisitions Purchase Requisitions 27" at bounding box center [346, 199] width 266 height 44
click at [401, 18] on link "Sourcing" at bounding box center [379, 25] width 108 height 39
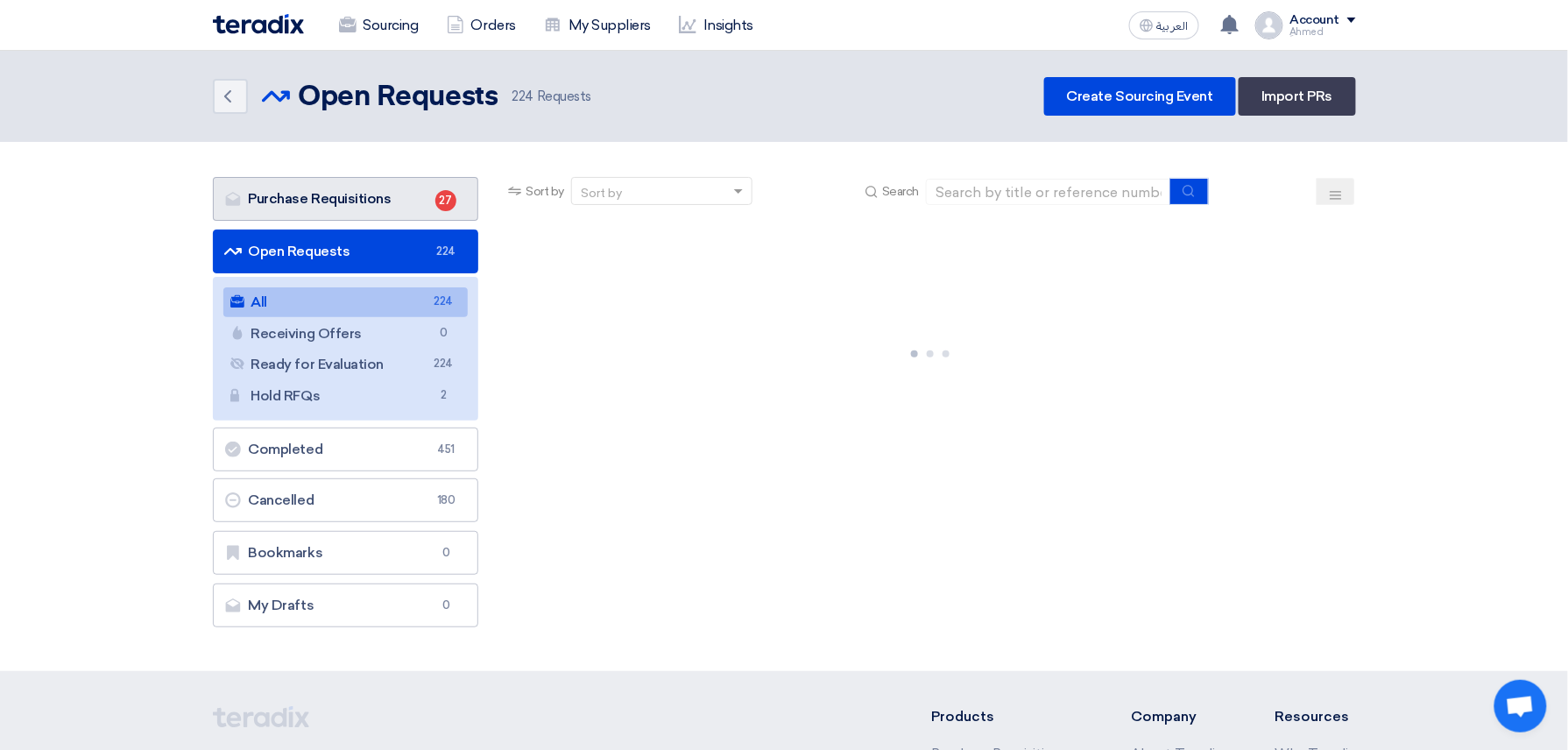
click at [383, 196] on link "Purchase Requisitions Purchase Requisitions 27" at bounding box center [346, 199] width 266 height 44
